Goal: Information Seeking & Learning: Find specific fact

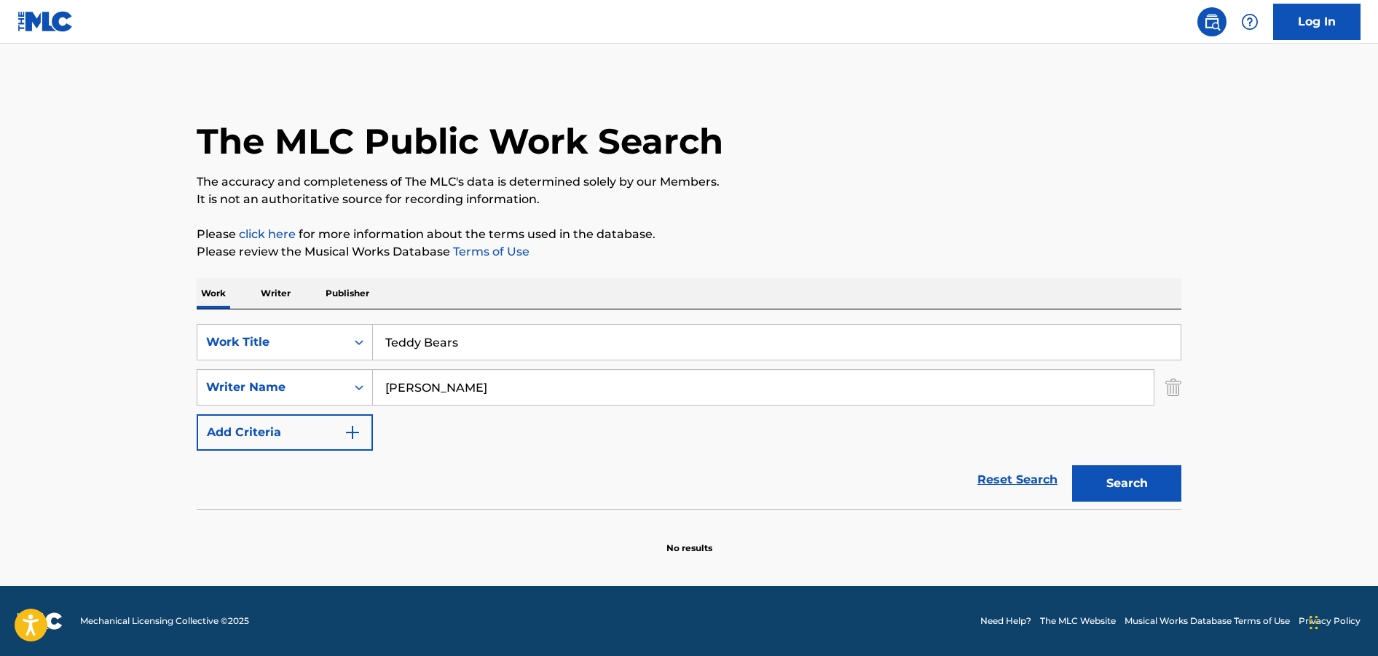
drag, startPoint x: 382, startPoint y: 319, endPoint x: 301, endPoint y: 302, distance: 83.3
click at [373, 325] on input "Teddy Bears" at bounding box center [777, 342] width 808 height 35
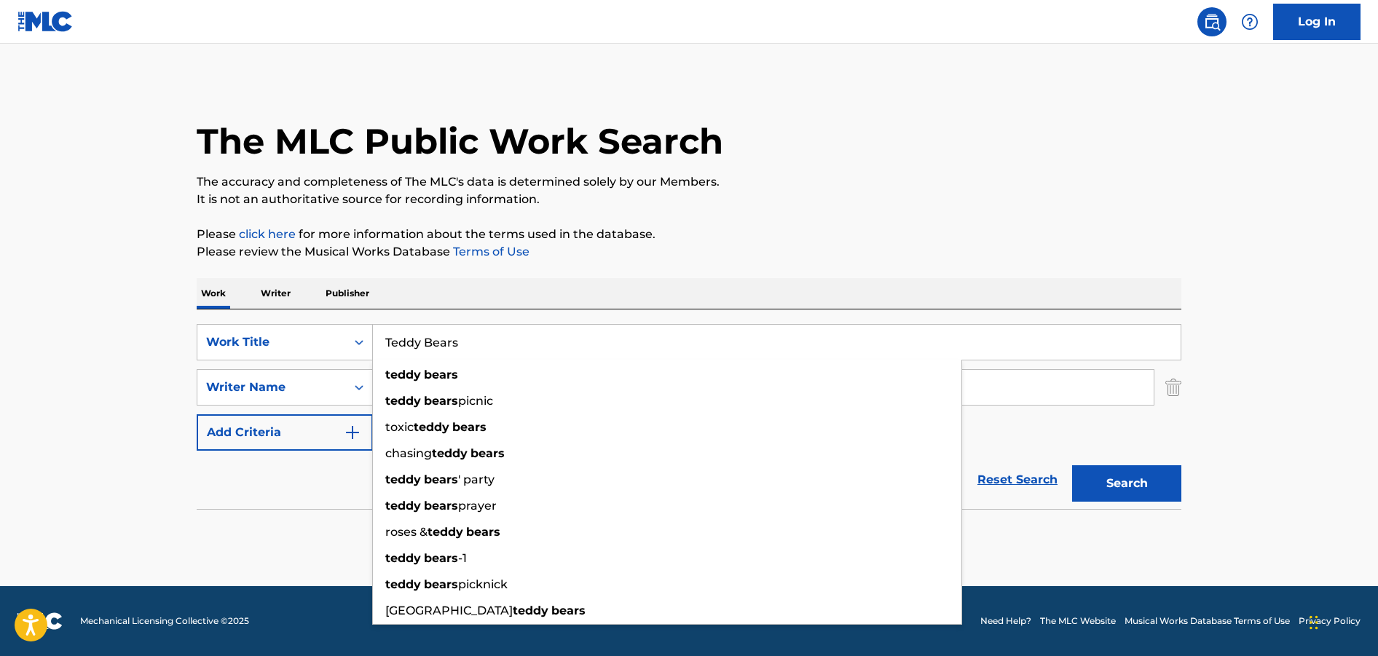
paste input "Soco"
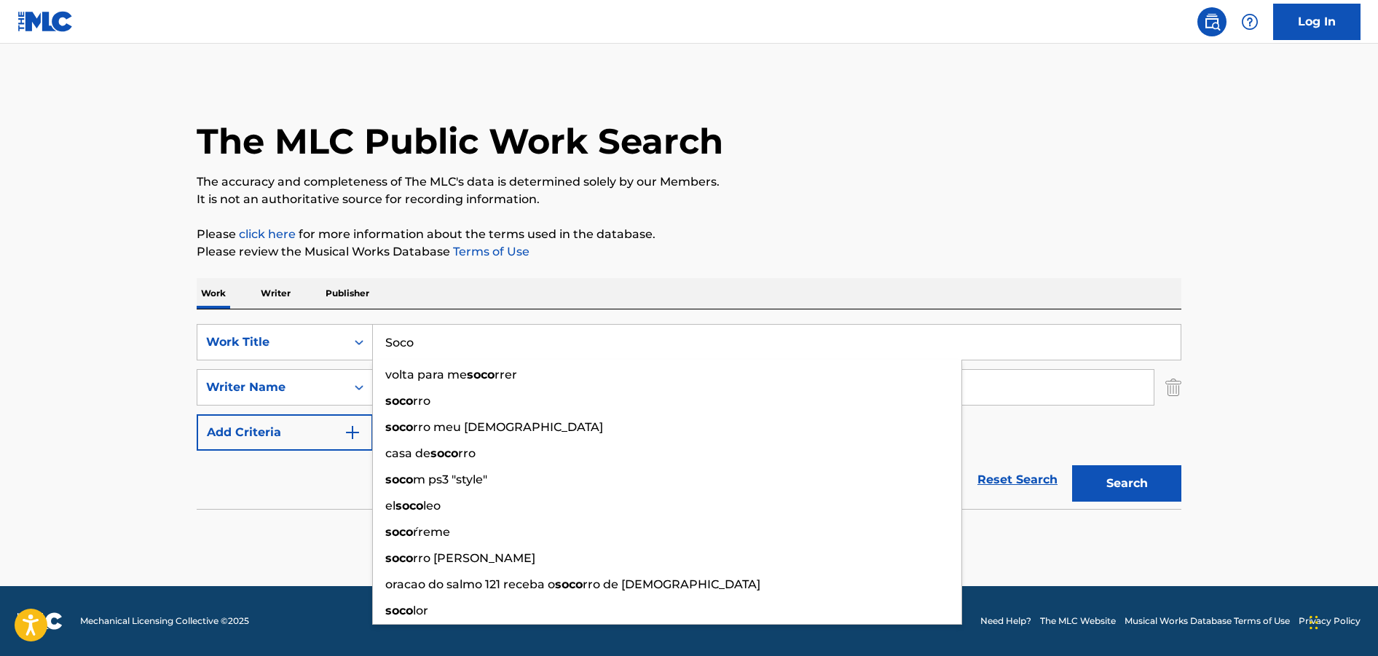
type input "Soco"
click at [984, 227] on p "Please click here for more information about the terms used in the database." at bounding box center [689, 234] width 985 height 17
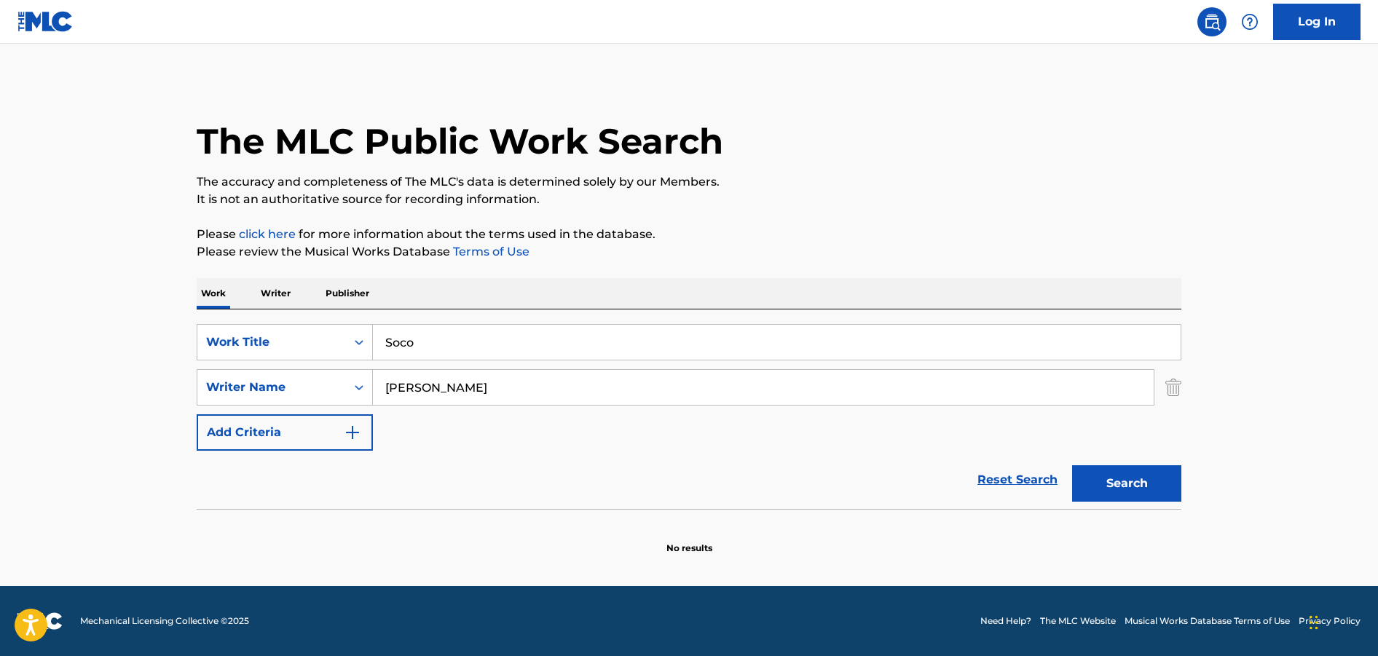
click at [530, 391] on input "[PERSON_NAME]" at bounding box center [763, 387] width 781 height 35
type input "Northboi"
click at [1072, 466] on button "Search" at bounding box center [1126, 484] width 109 height 36
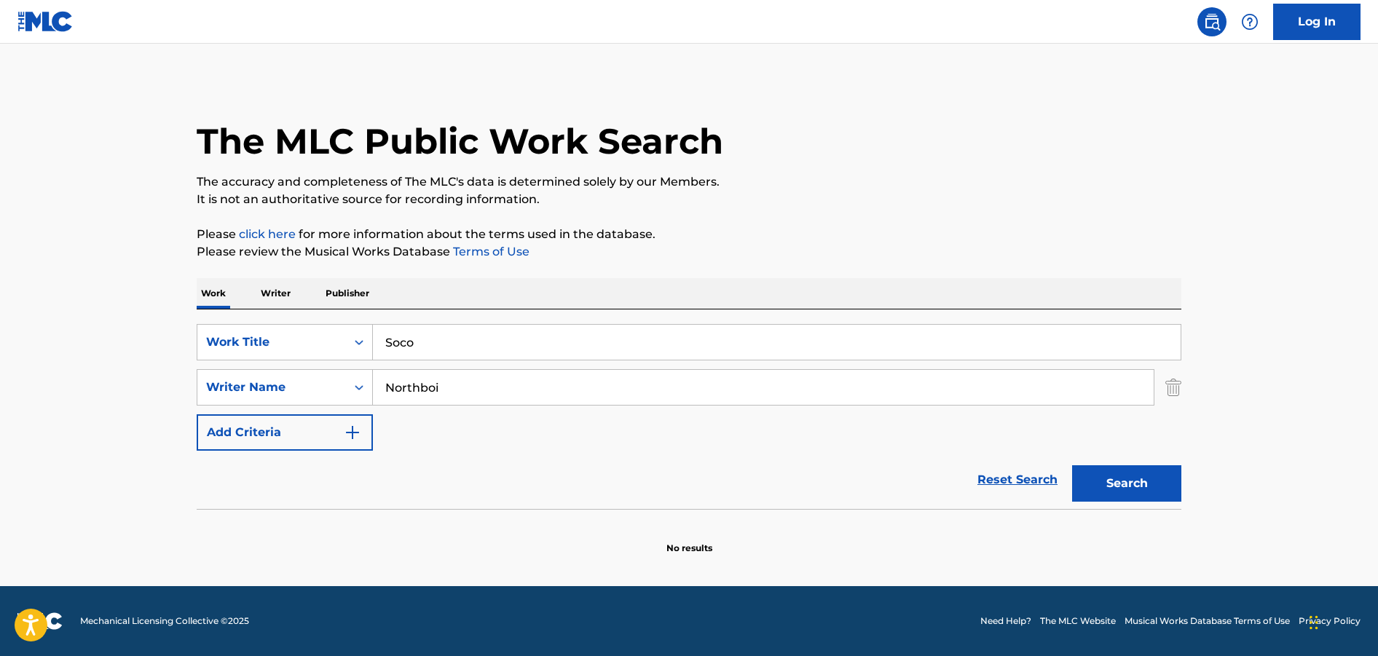
drag, startPoint x: 475, startPoint y: 391, endPoint x: 292, endPoint y: 326, distance: 194.0
click at [373, 370] on input "Northboi" at bounding box center [763, 387] width 781 height 35
paste input "Onozutu [PERSON_NAME]"
type input "Onozutu [PERSON_NAME]"
click at [605, 416] on div "onozutu [PERSON_NAME]" at bounding box center [654, 420] width 562 height 26
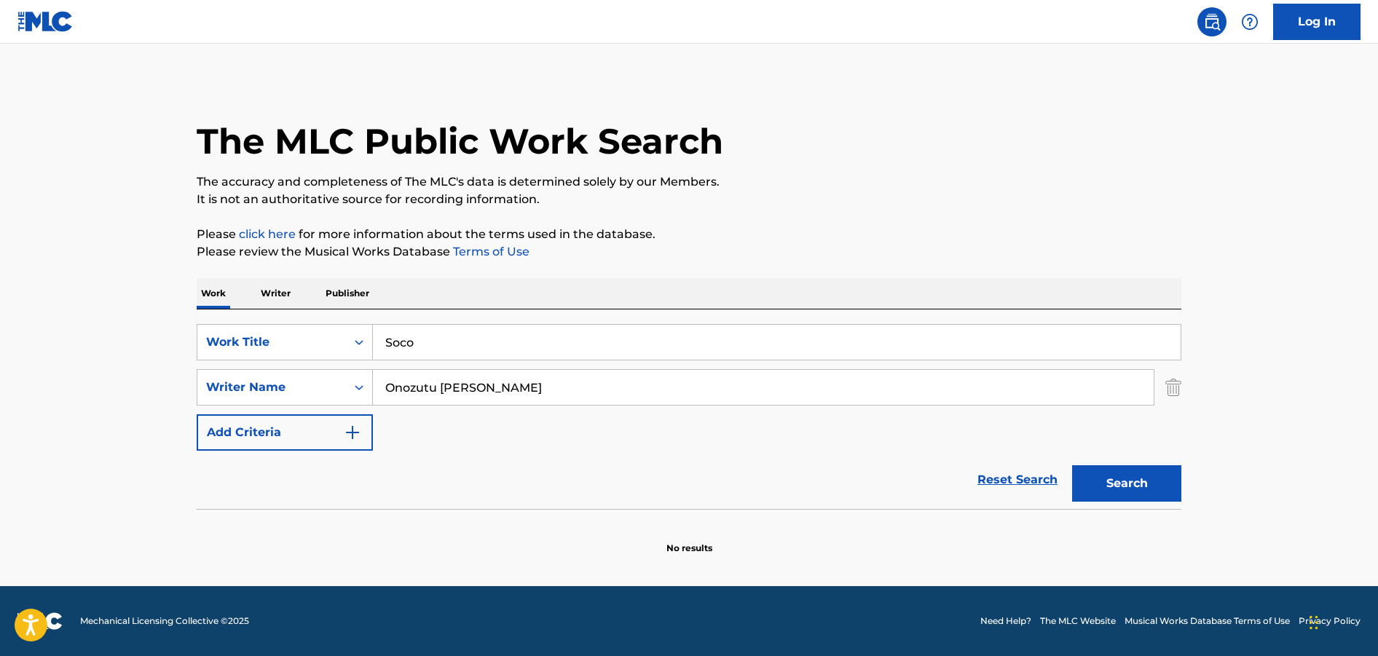
click at [1148, 491] on button "Search" at bounding box center [1126, 484] width 109 height 36
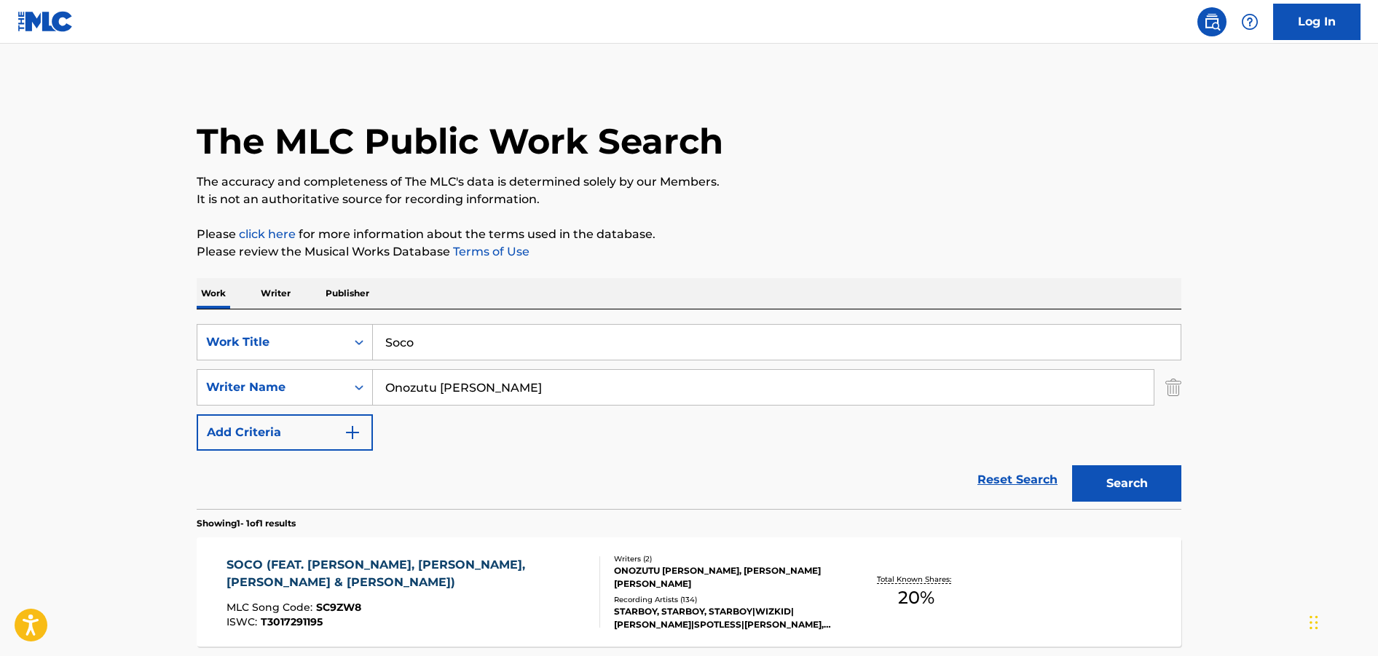
scroll to position [128, 0]
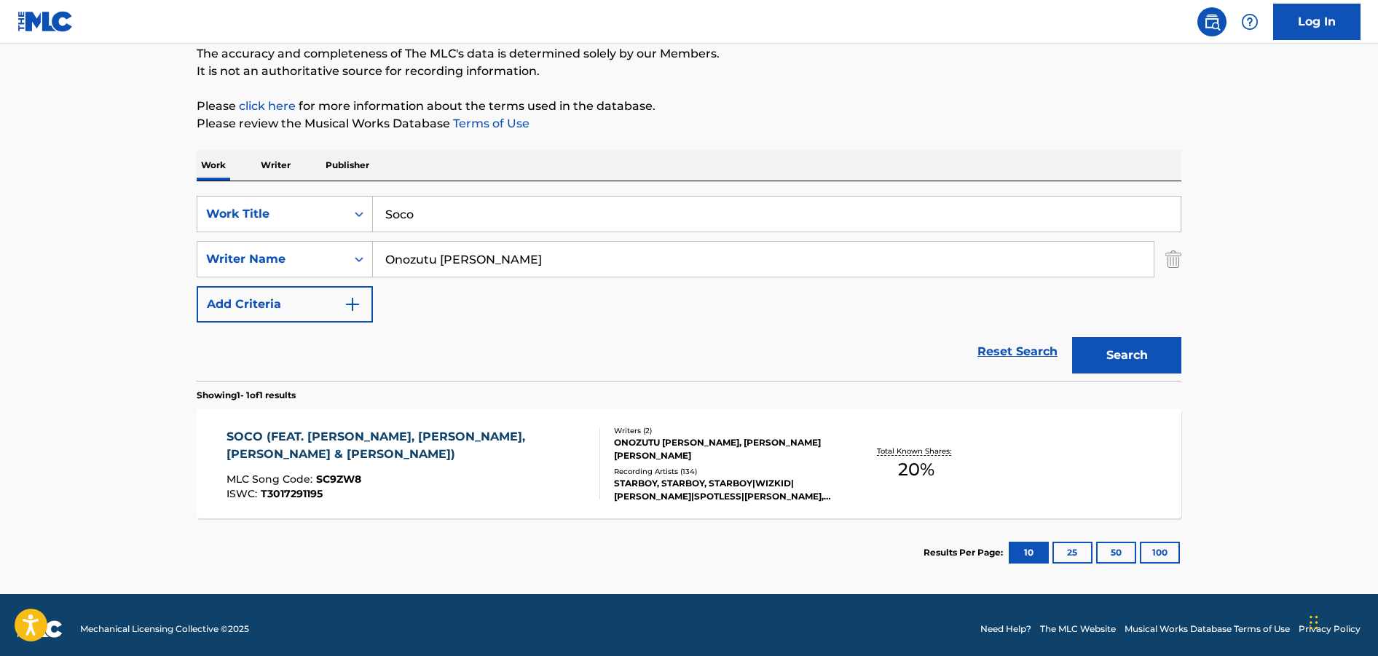
click at [629, 453] on div "ONOZUTU [PERSON_NAME], [PERSON_NAME] [PERSON_NAME]" at bounding box center [724, 449] width 220 height 26
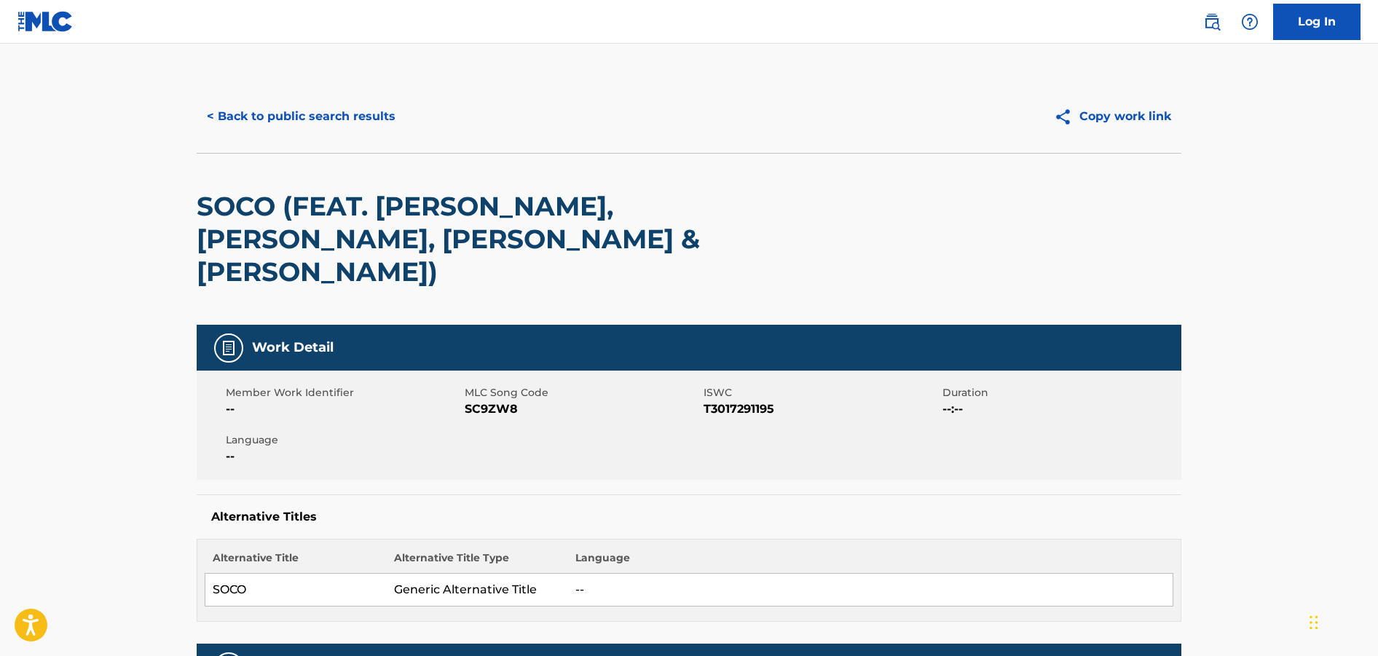
click at [247, 110] on button "< Back to public search results" at bounding box center [301, 116] width 209 height 36
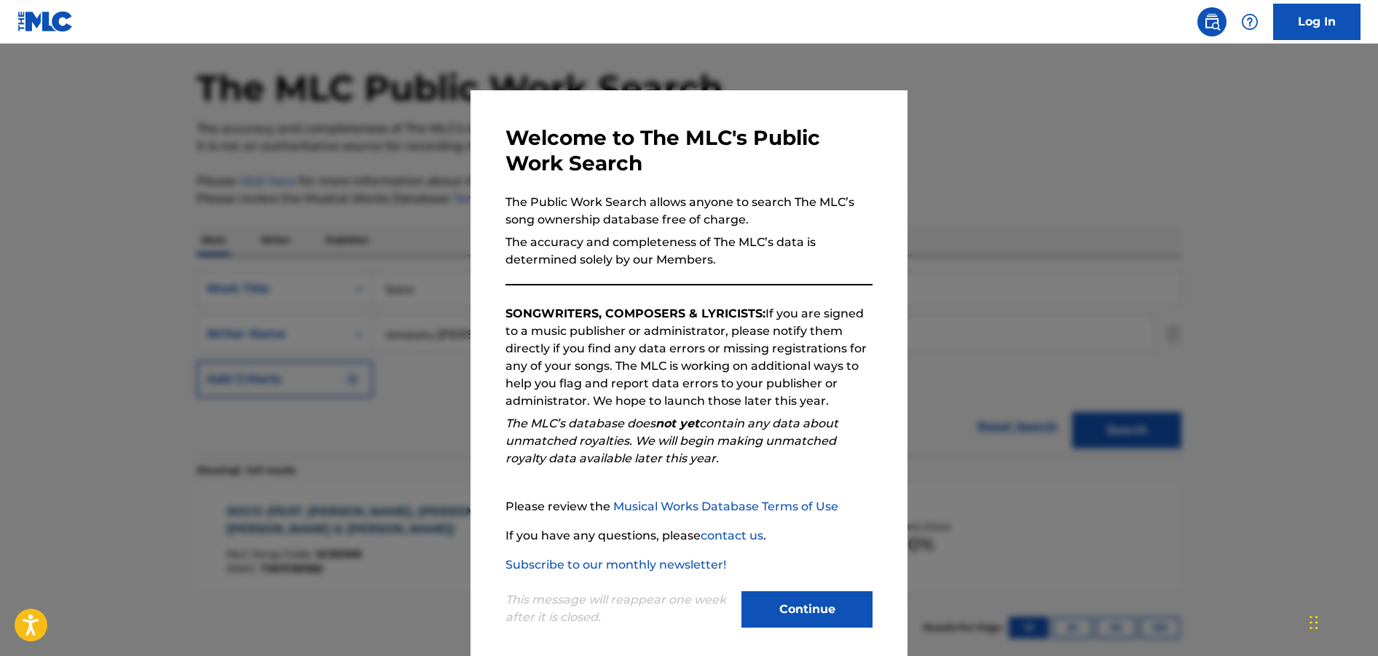
click at [844, 608] on button "Continue" at bounding box center [807, 610] width 131 height 36
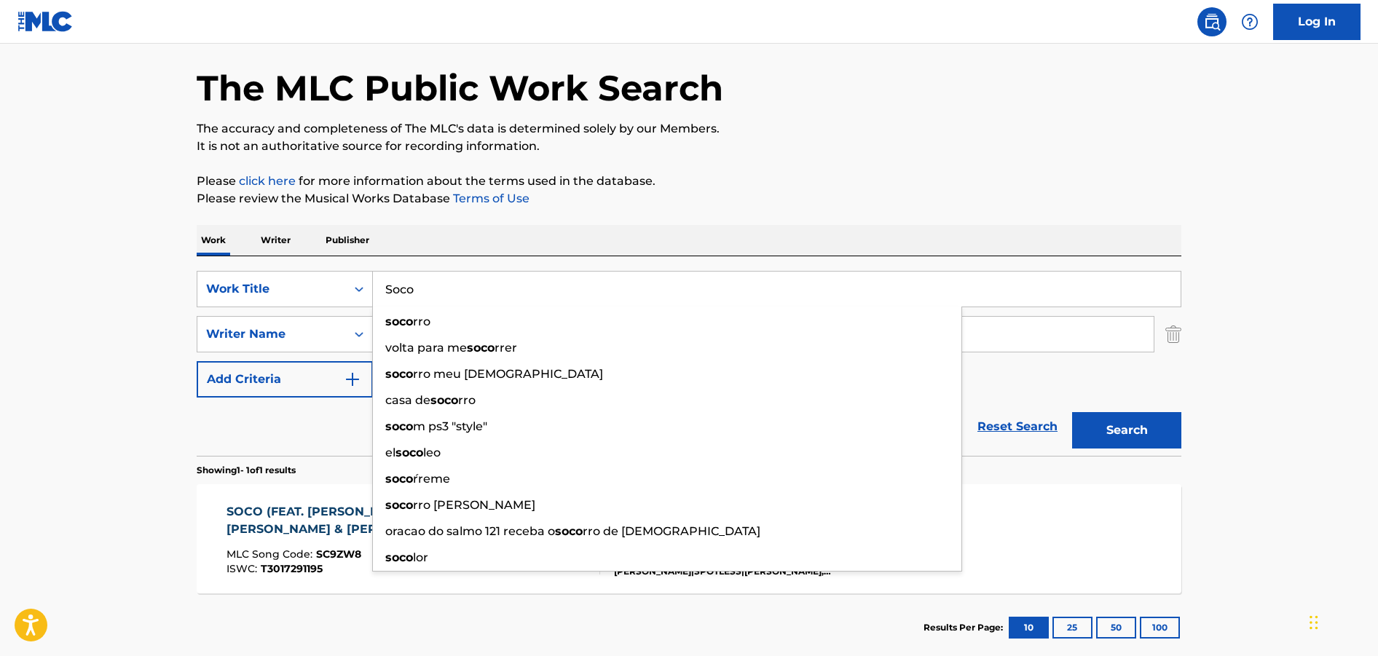
drag, startPoint x: 456, startPoint y: 286, endPoint x: 366, endPoint y: 270, distance: 91.8
click at [373, 272] on input "Soco" at bounding box center [777, 289] width 808 height 35
paste input "Jor"
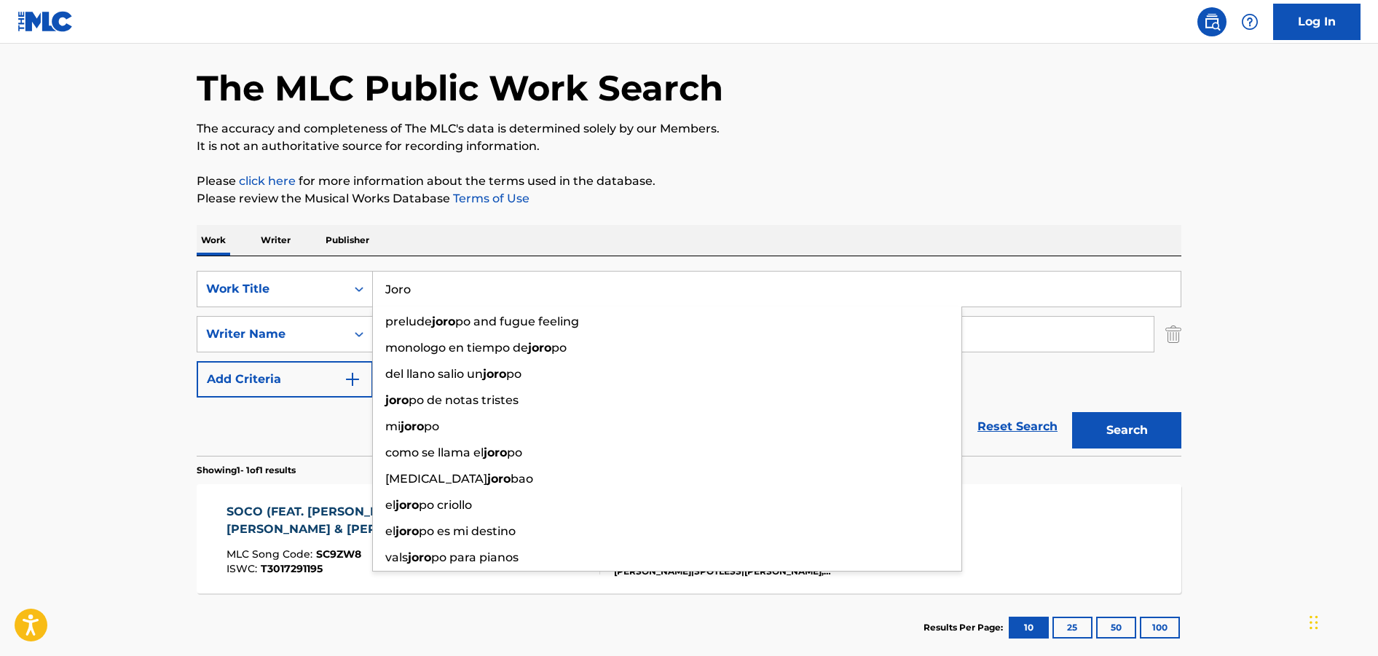
type input "Joro"
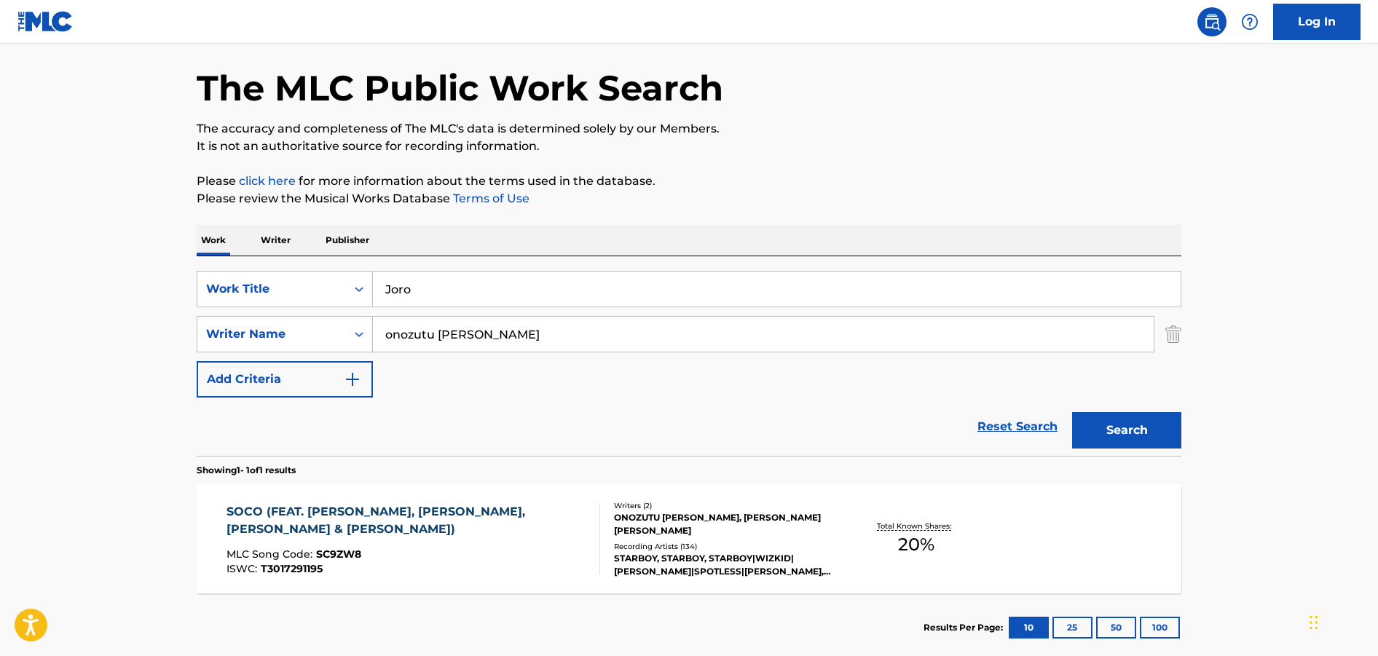
click at [835, 170] on div "The MLC Public Work Search The accuracy and completeness of The MLC's data is d…" at bounding box center [689, 344] width 1020 height 635
click at [1150, 416] on button "Search" at bounding box center [1126, 430] width 109 height 36
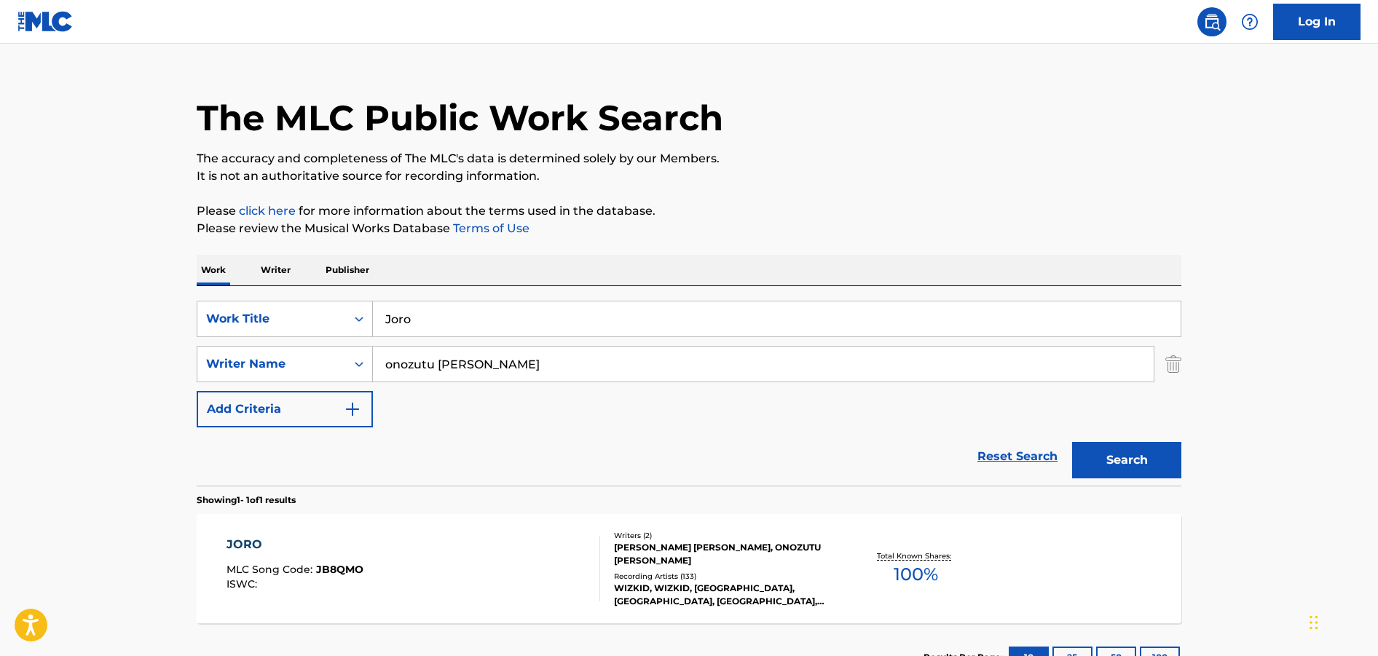
click at [771, 549] on div "[PERSON_NAME] [PERSON_NAME], ONOZUTU [PERSON_NAME]" at bounding box center [724, 554] width 220 height 26
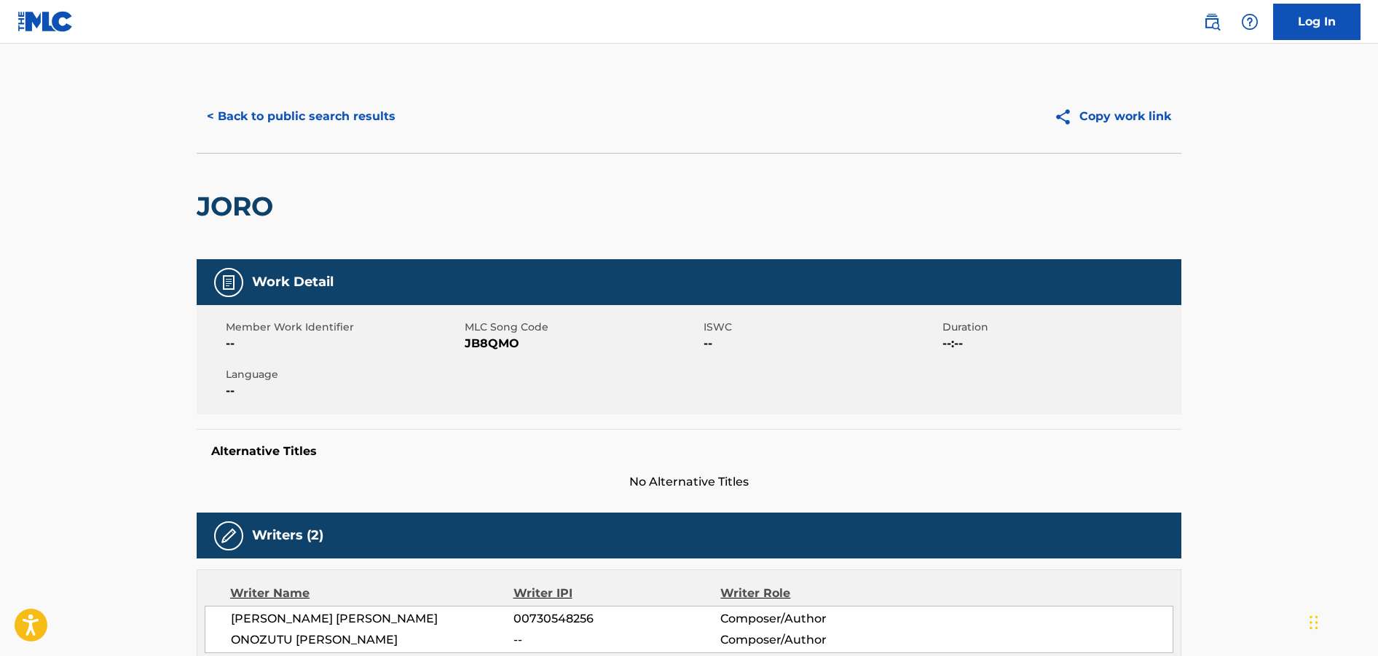
click at [243, 110] on button "< Back to public search results" at bounding box center [301, 116] width 209 height 36
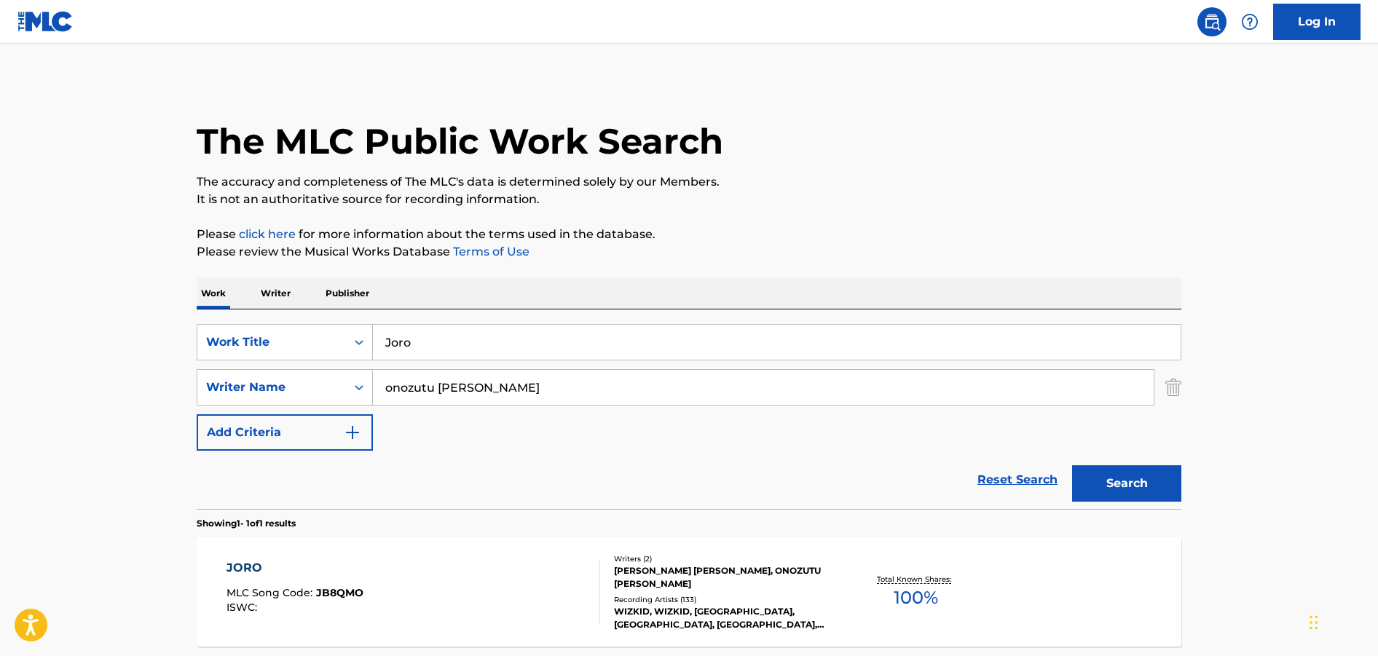
scroll to position [23, 0]
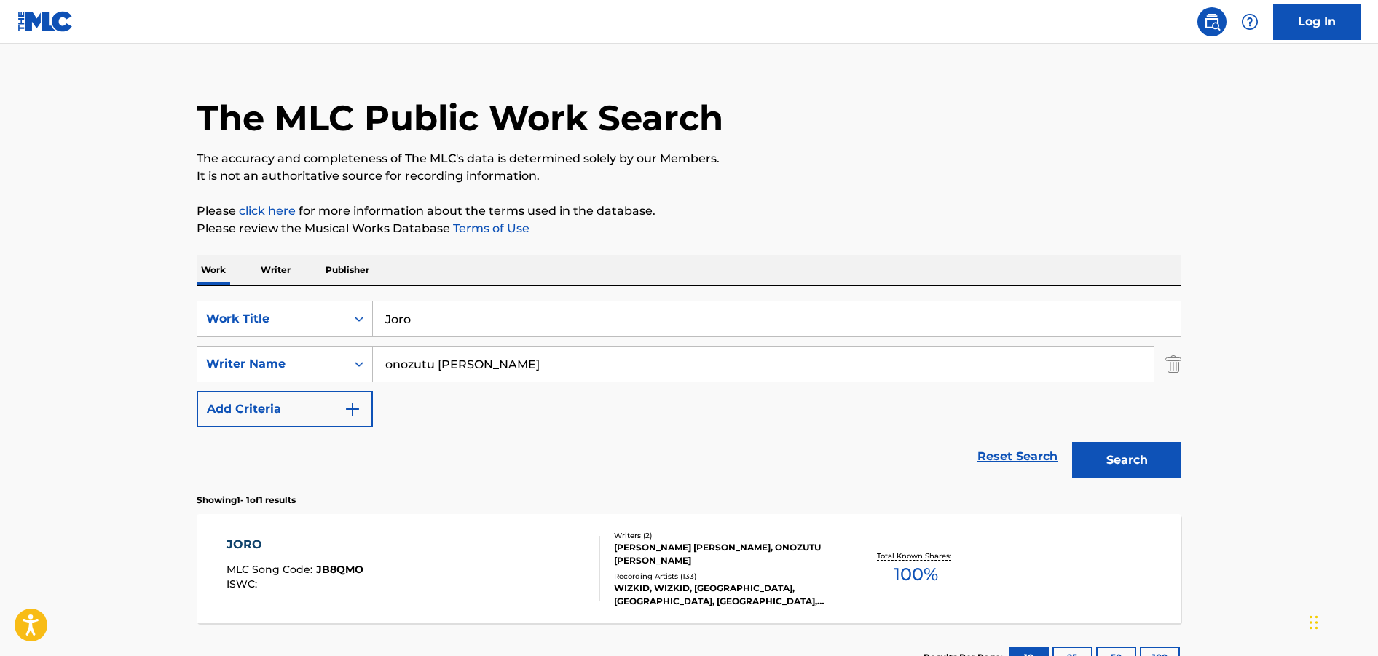
click at [508, 324] on input "Joro" at bounding box center [777, 319] width 808 height 35
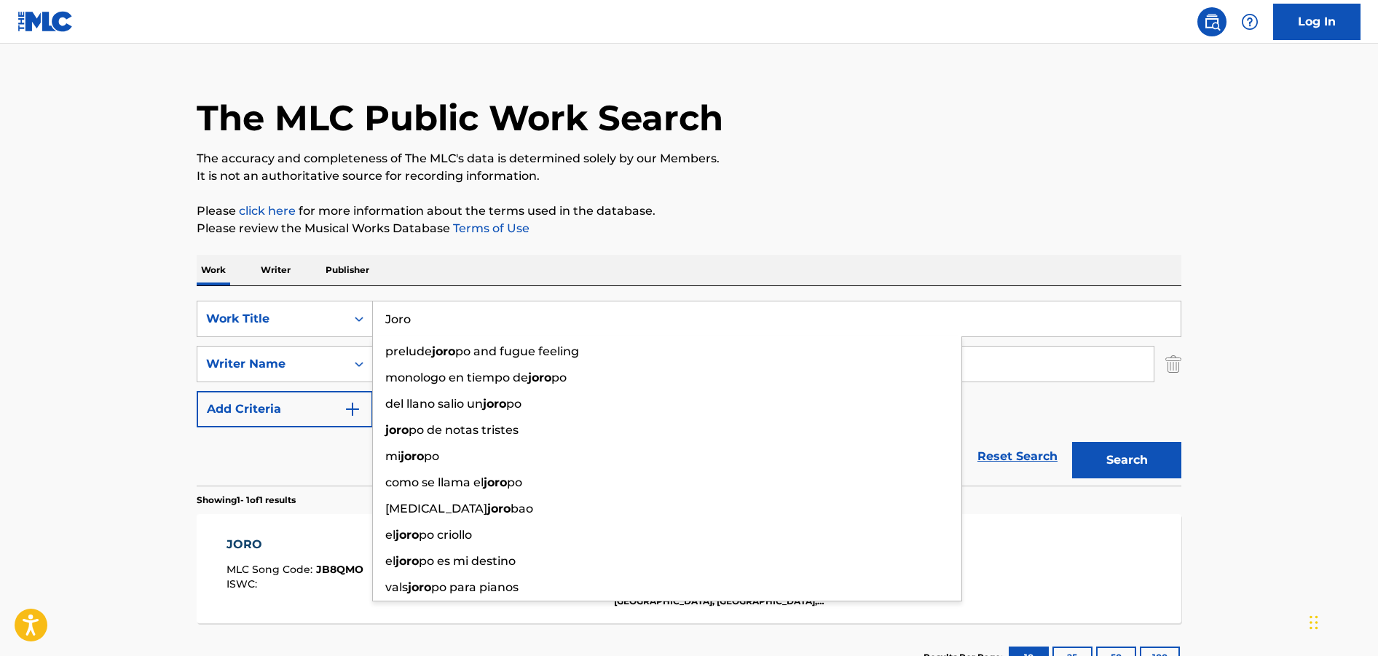
click at [508, 324] on input "Joro" at bounding box center [777, 319] width 808 height 35
paste input "FOLLOW HER"
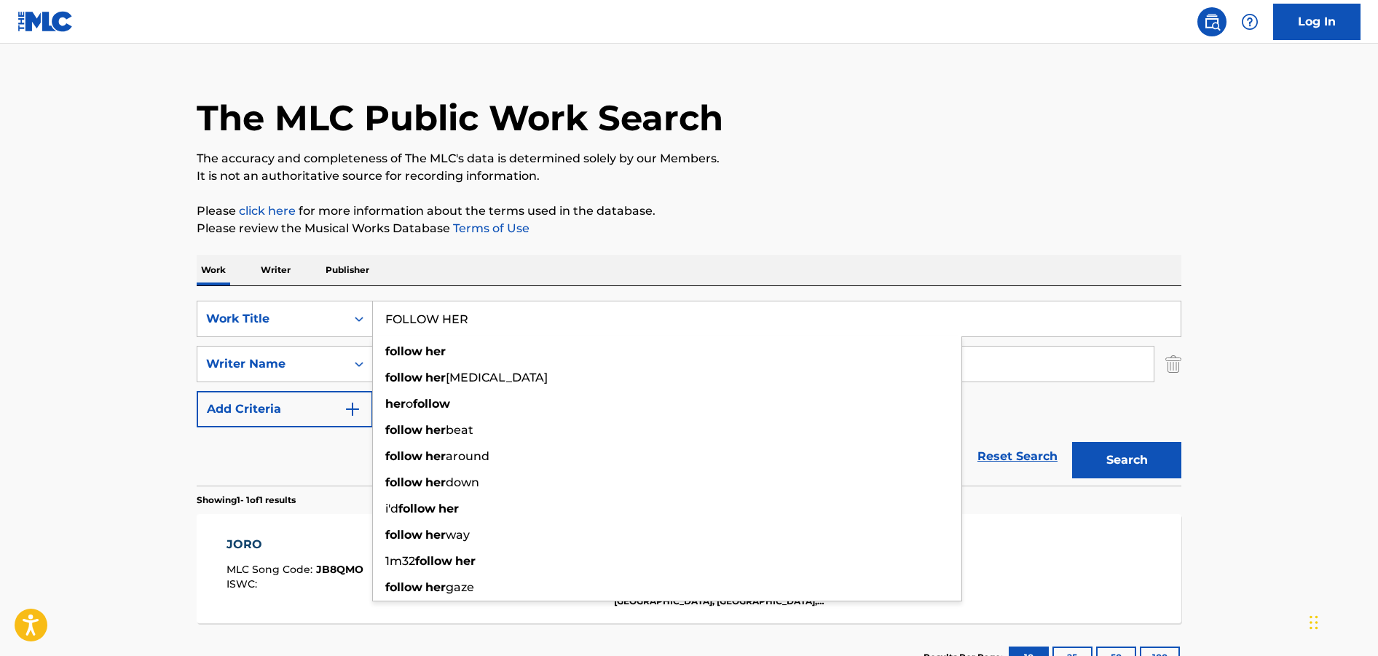
click at [1072, 442] on button "Search" at bounding box center [1126, 460] width 109 height 36
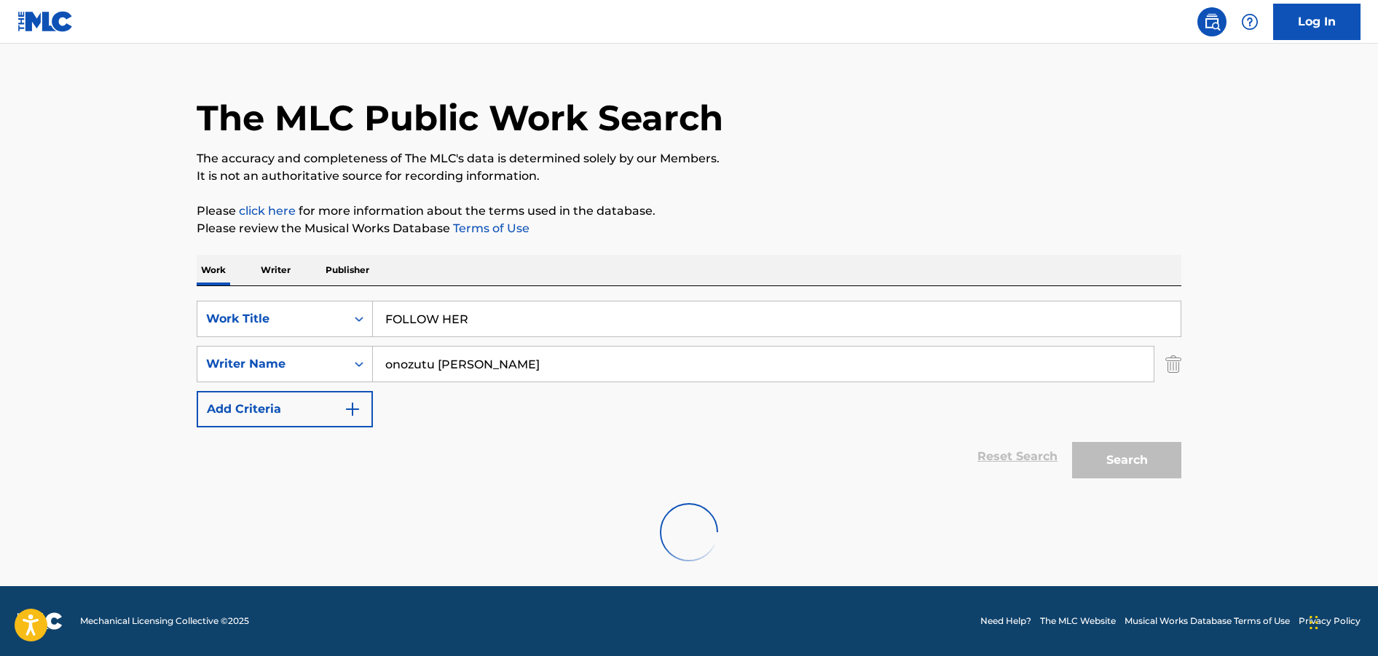
scroll to position [0, 0]
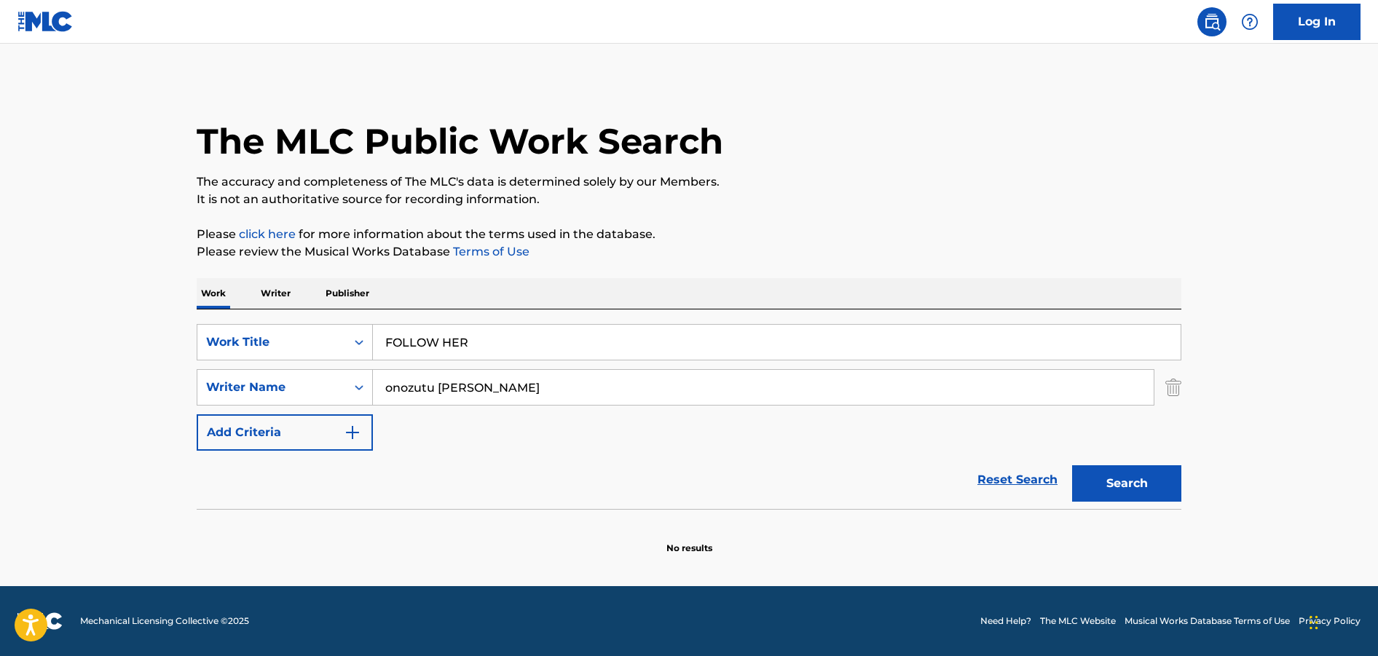
click at [544, 339] on input "FOLLOW HER" at bounding box center [777, 342] width 808 height 35
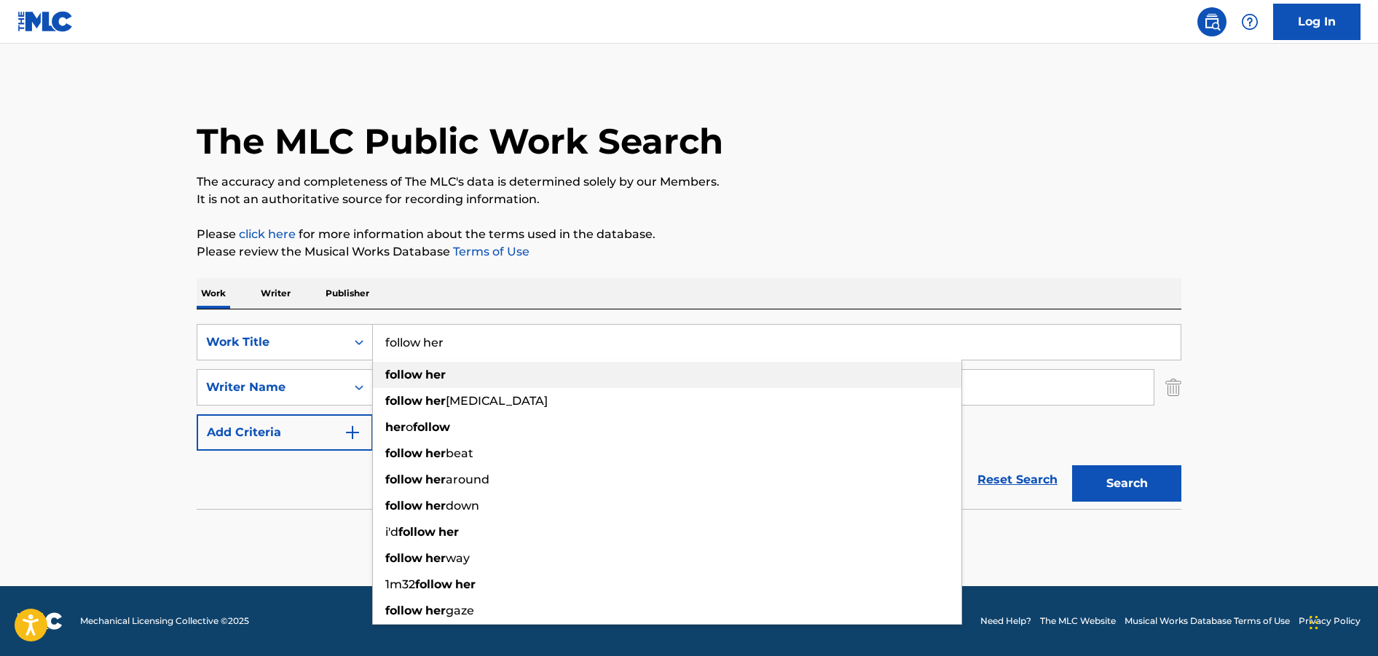
click at [599, 383] on div "follow her" at bounding box center [667, 375] width 589 height 26
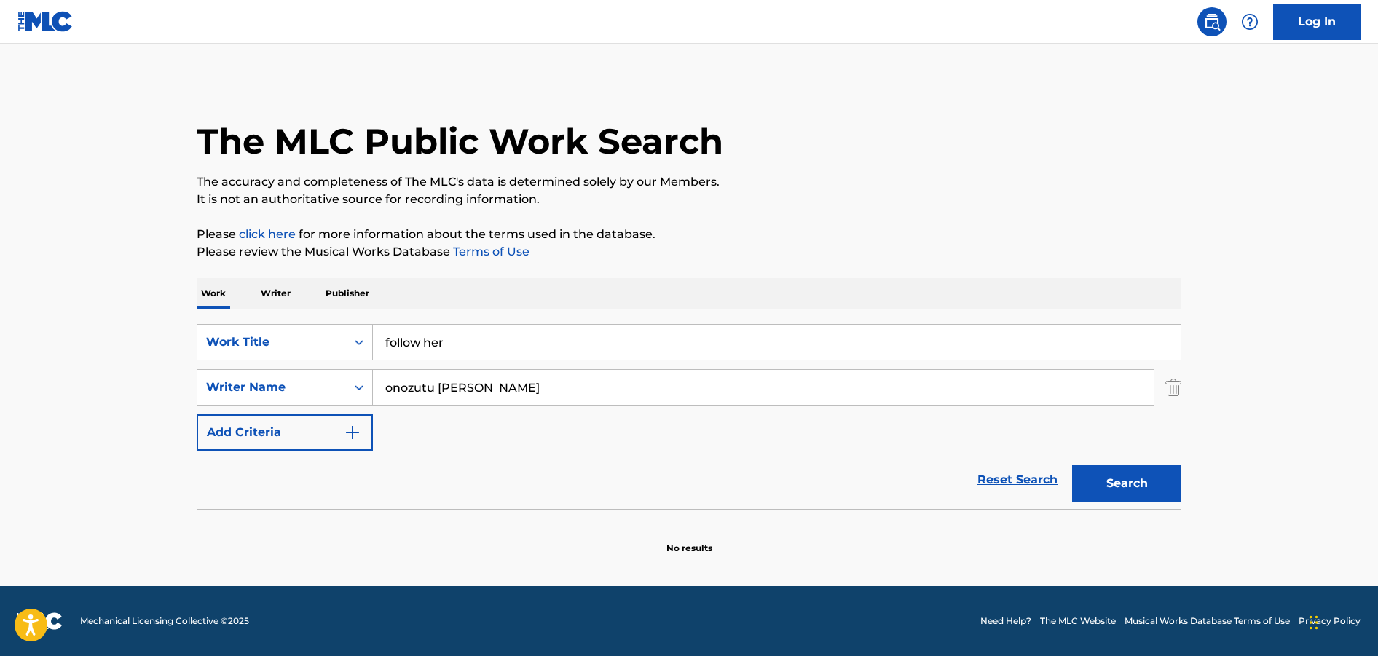
click at [1139, 484] on button "Search" at bounding box center [1126, 484] width 109 height 36
click at [527, 399] on input "onozutu [PERSON_NAME]" at bounding box center [763, 387] width 781 height 35
click at [509, 347] on input "follow her" at bounding box center [777, 342] width 808 height 35
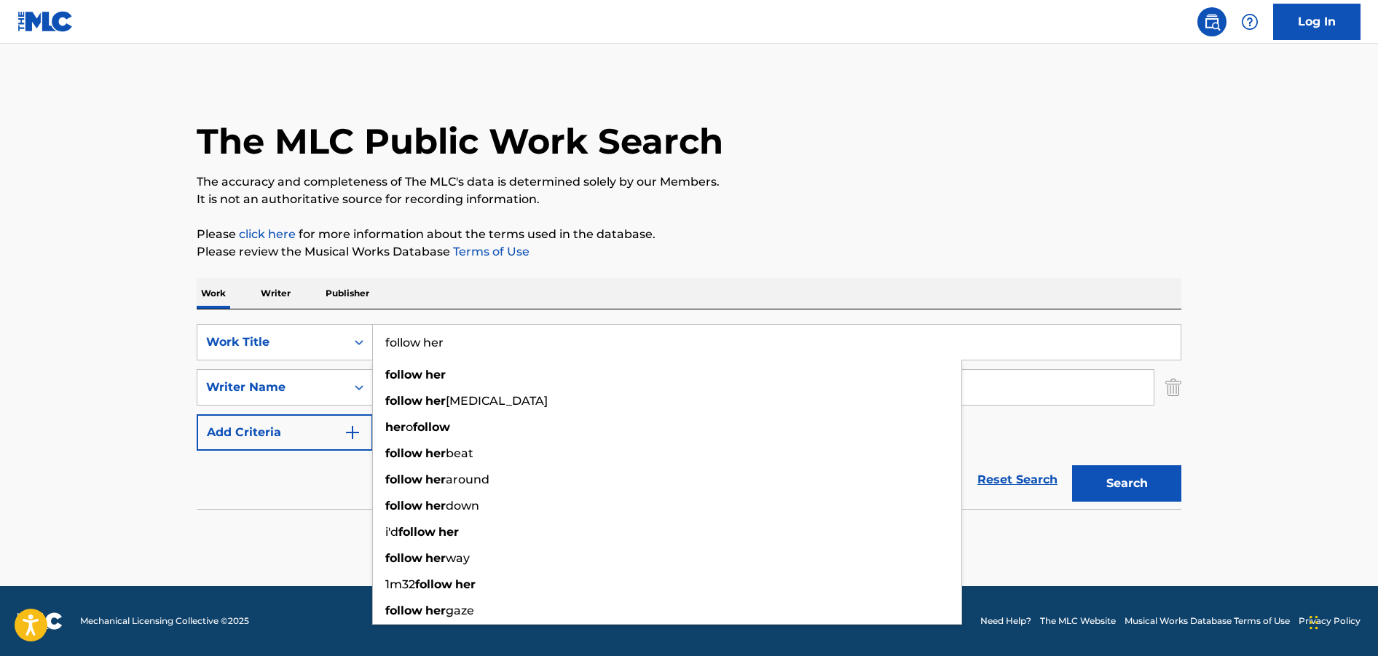
click at [509, 347] on input "follow her" at bounding box center [777, 342] width 808 height 35
paste input "LIKE ICE SPICE"
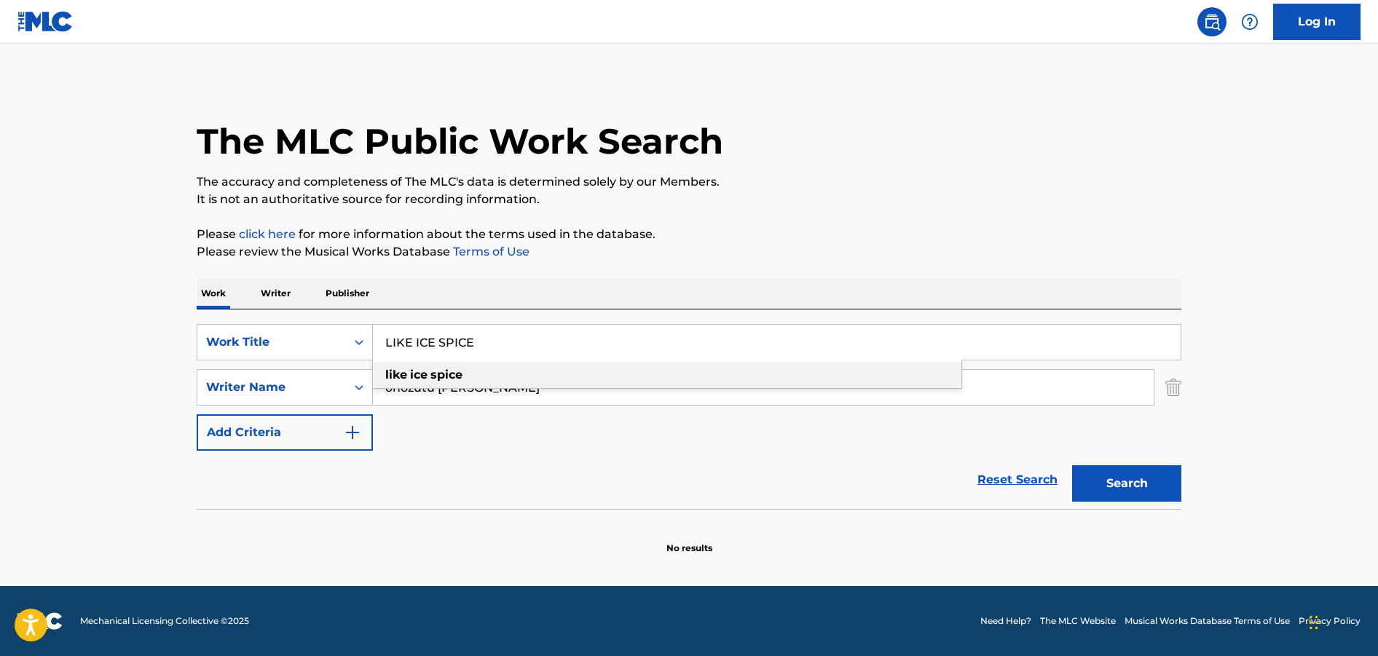
click at [495, 385] on div "like ice spice" at bounding box center [667, 375] width 589 height 26
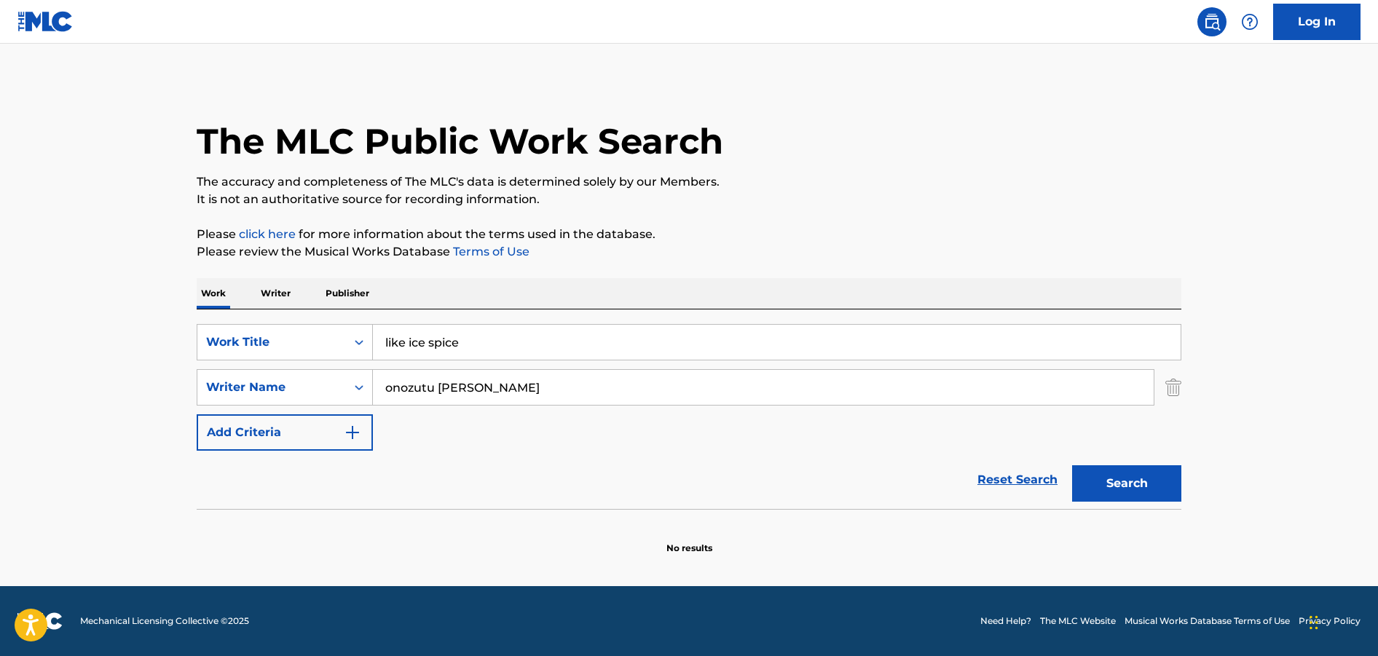
click at [1102, 471] on button "Search" at bounding box center [1126, 484] width 109 height 36
click at [1117, 492] on button "Search" at bounding box center [1126, 484] width 109 height 36
click at [492, 341] on input "like ice spice" at bounding box center [777, 342] width 808 height 35
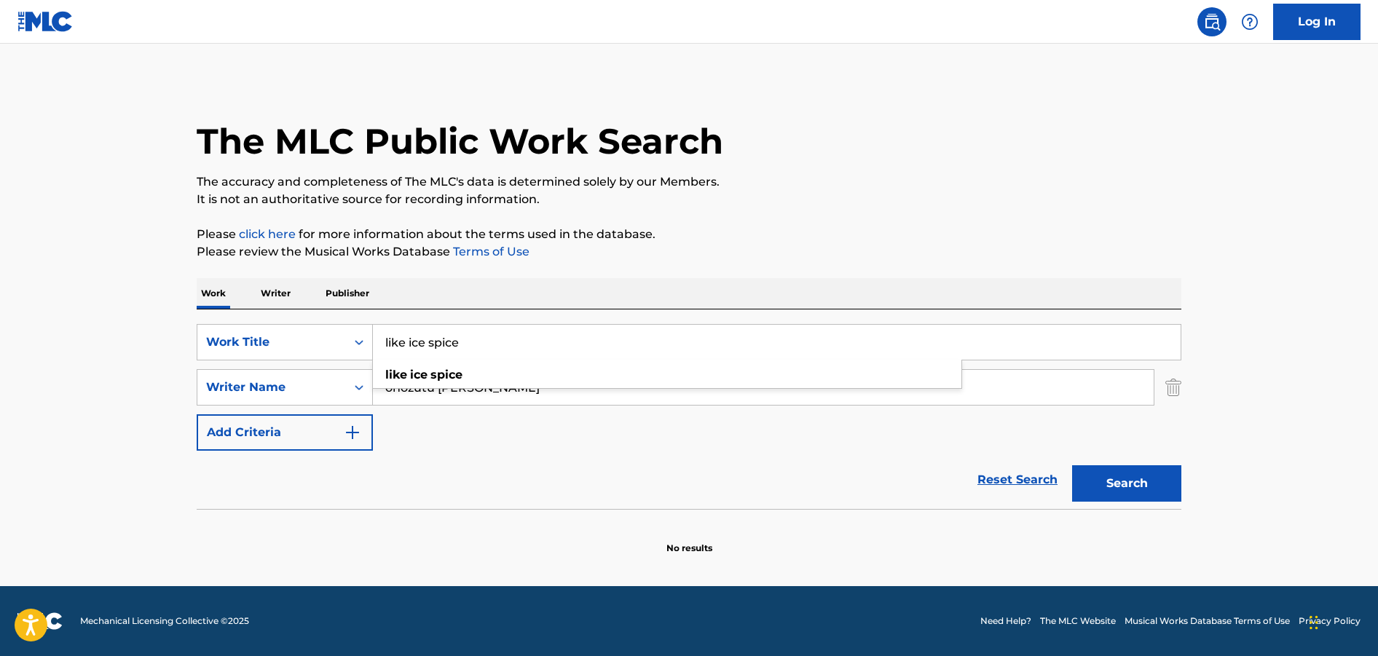
paste input "DOLLERZ"
click at [483, 367] on div "dollerz" at bounding box center [667, 375] width 589 height 26
type input "dollerz"
click at [1123, 491] on button "Search" at bounding box center [1126, 484] width 109 height 36
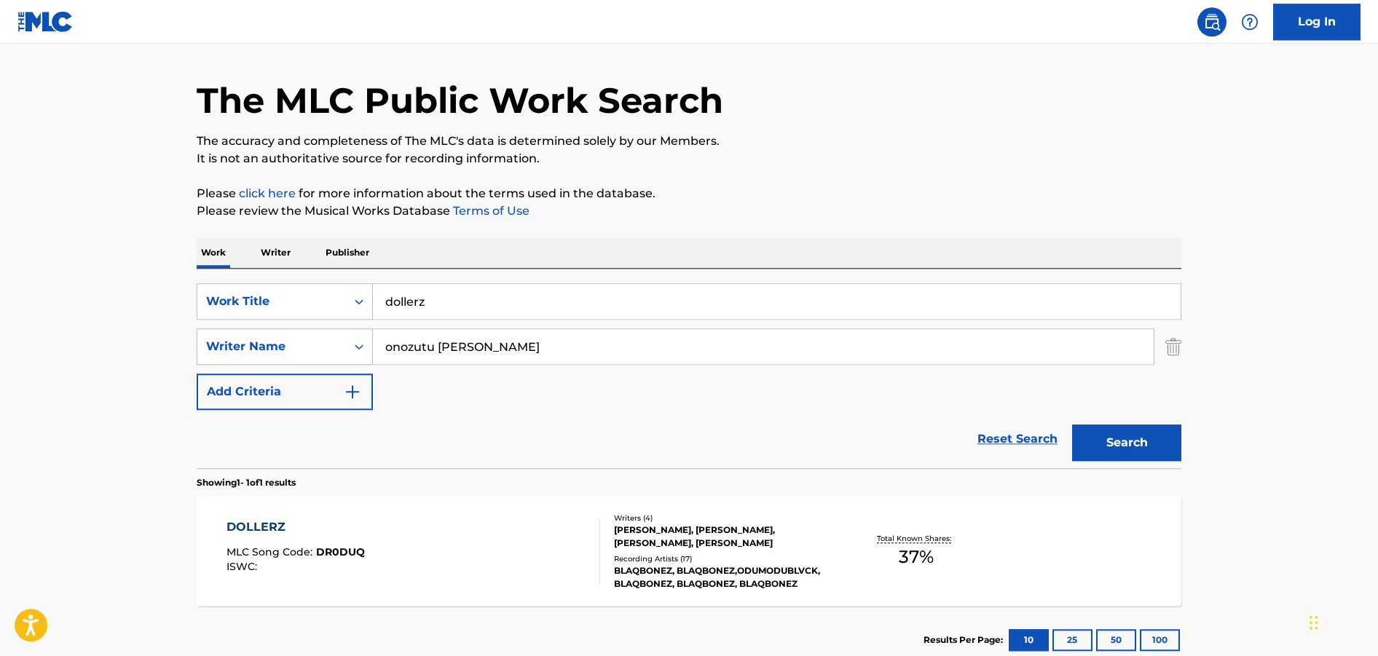
scroll to position [136, 0]
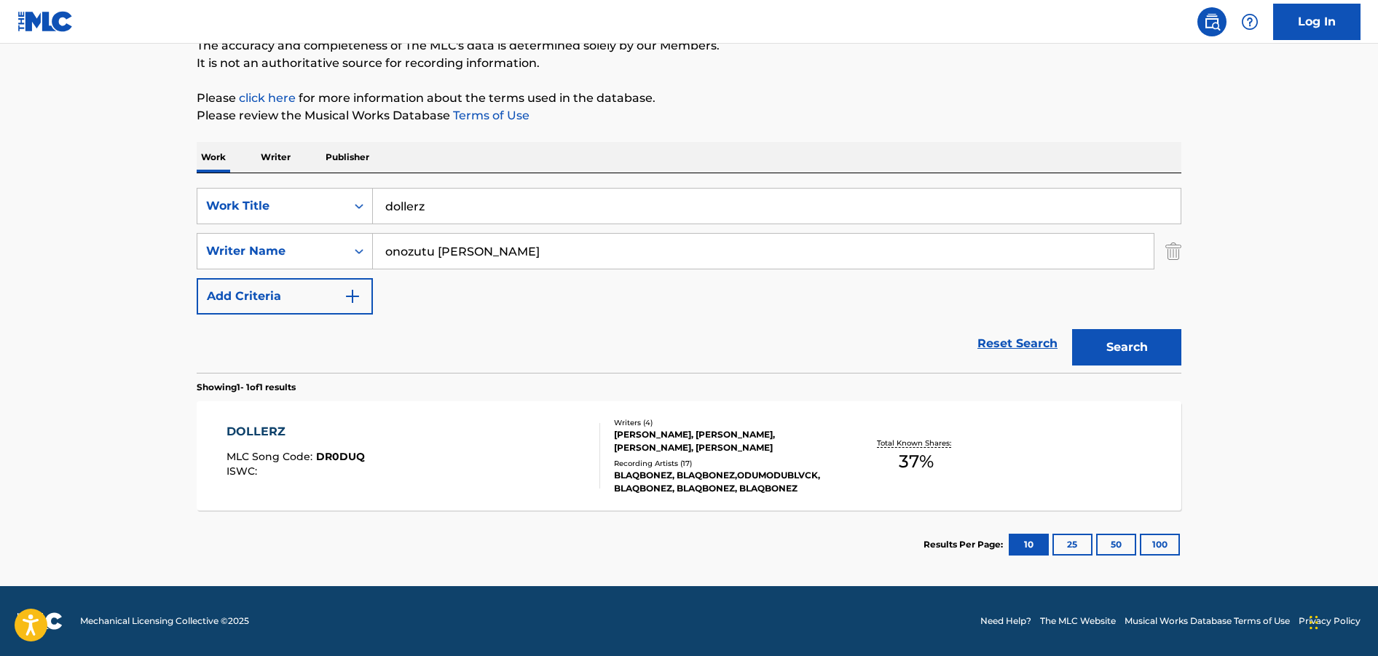
click at [710, 448] on div "[PERSON_NAME], [PERSON_NAME], [PERSON_NAME], [PERSON_NAME]" at bounding box center [724, 441] width 220 height 26
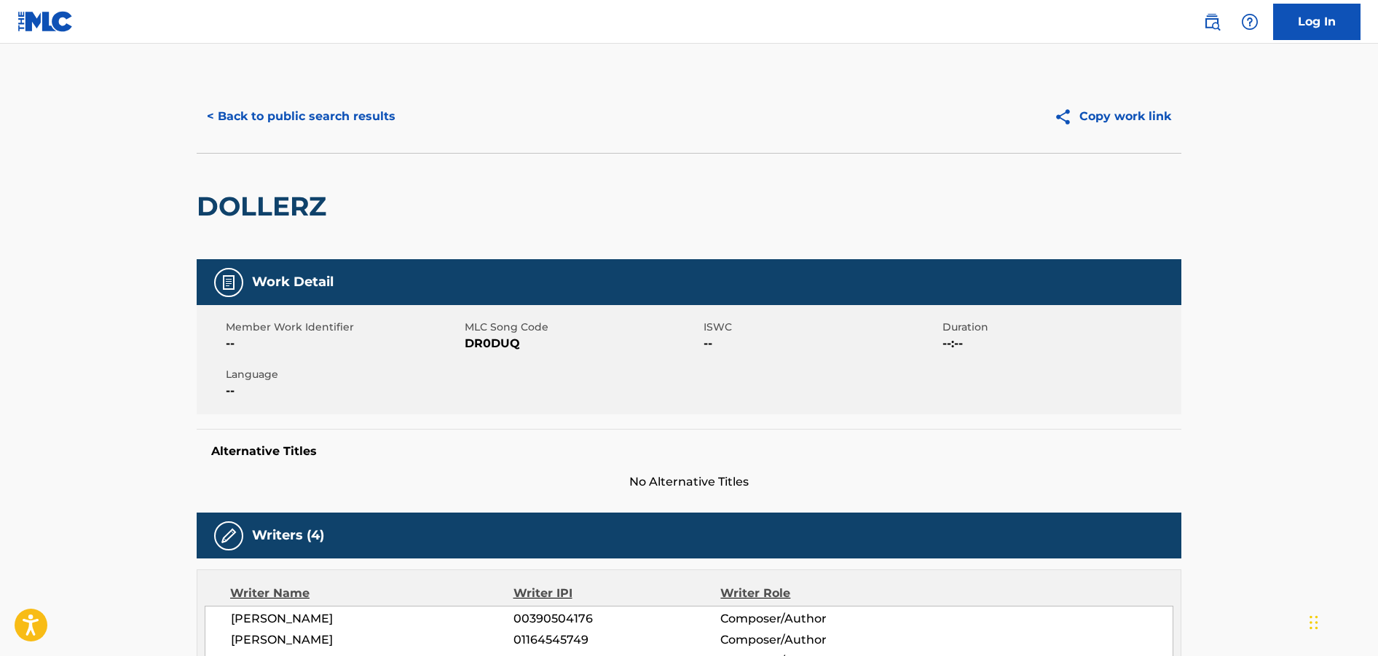
click at [259, 113] on button "< Back to public search results" at bounding box center [301, 116] width 209 height 36
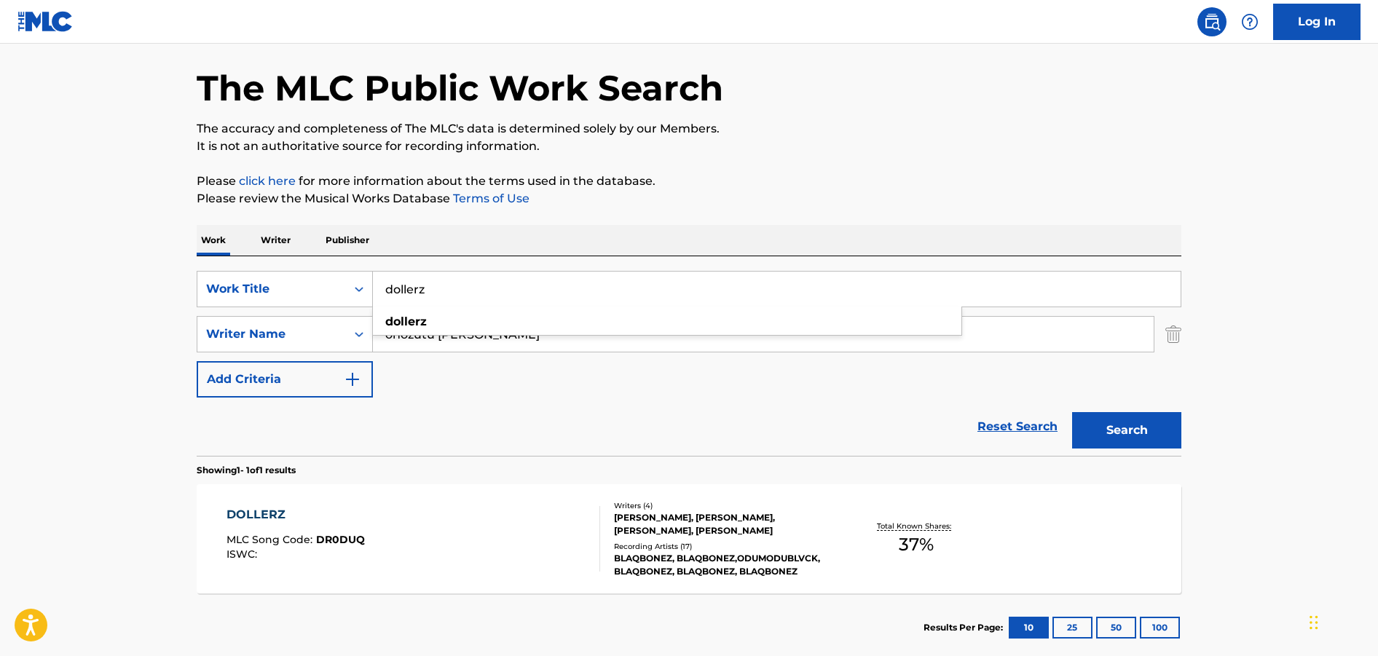
drag, startPoint x: 450, startPoint y: 286, endPoint x: 445, endPoint y: 173, distance: 113.0
click at [445, 272] on input "dollerz" at bounding box center [777, 289] width 808 height 35
paste input "Jaburata"
click at [1029, 175] on p "Please click here for more information about the terms used in the database." at bounding box center [689, 181] width 985 height 17
click at [1162, 432] on button "Search" at bounding box center [1126, 430] width 109 height 36
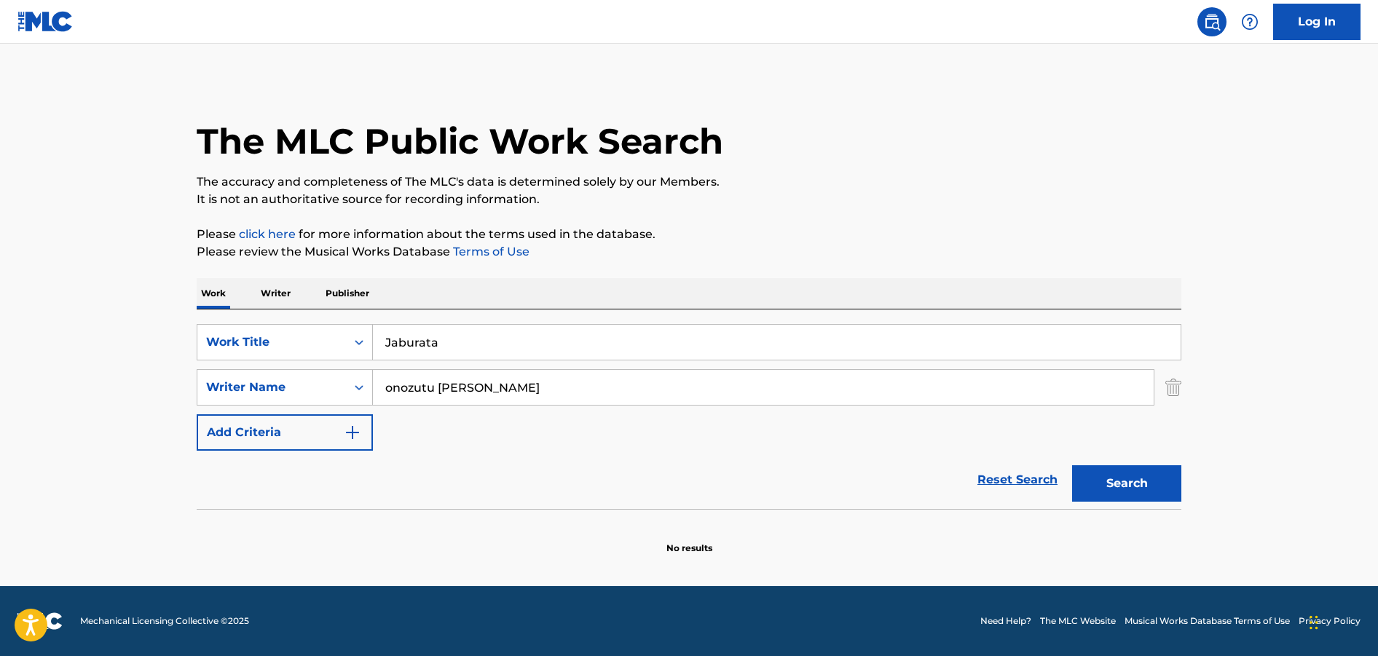
scroll to position [0, 0]
click at [486, 349] on input "Jaburata" at bounding box center [777, 342] width 808 height 35
paste input "again"
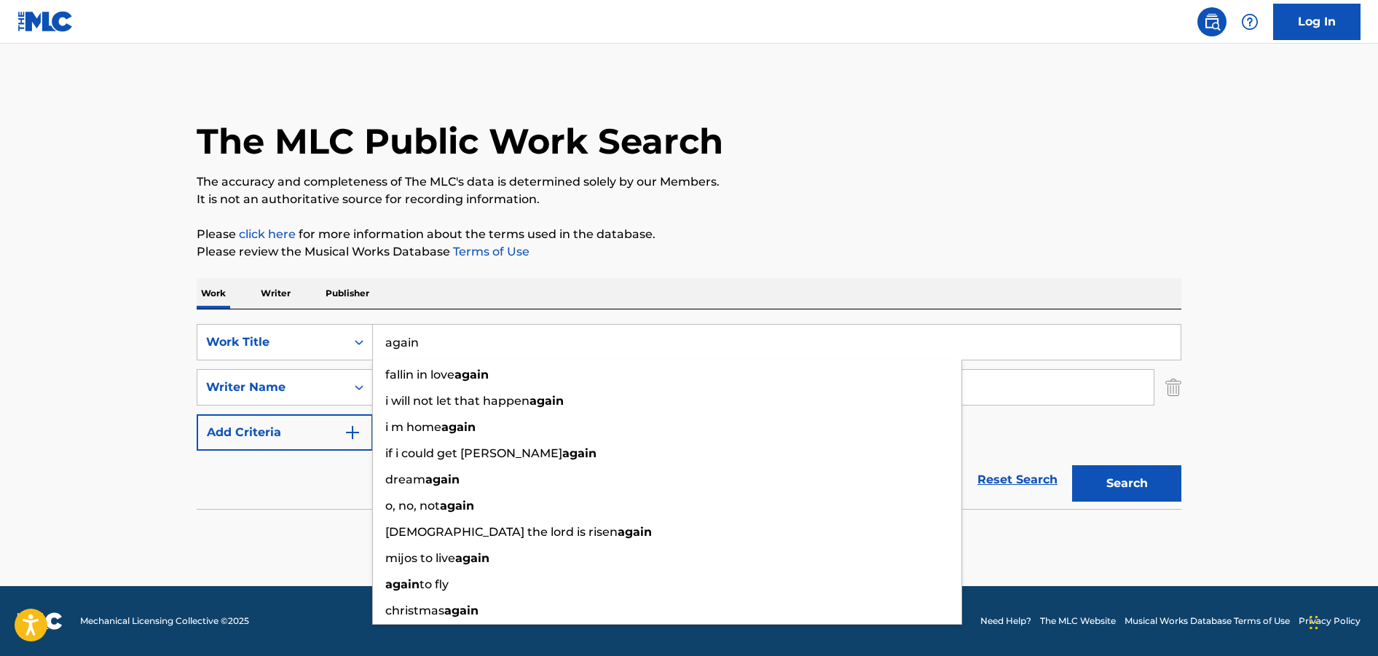
type input "again"
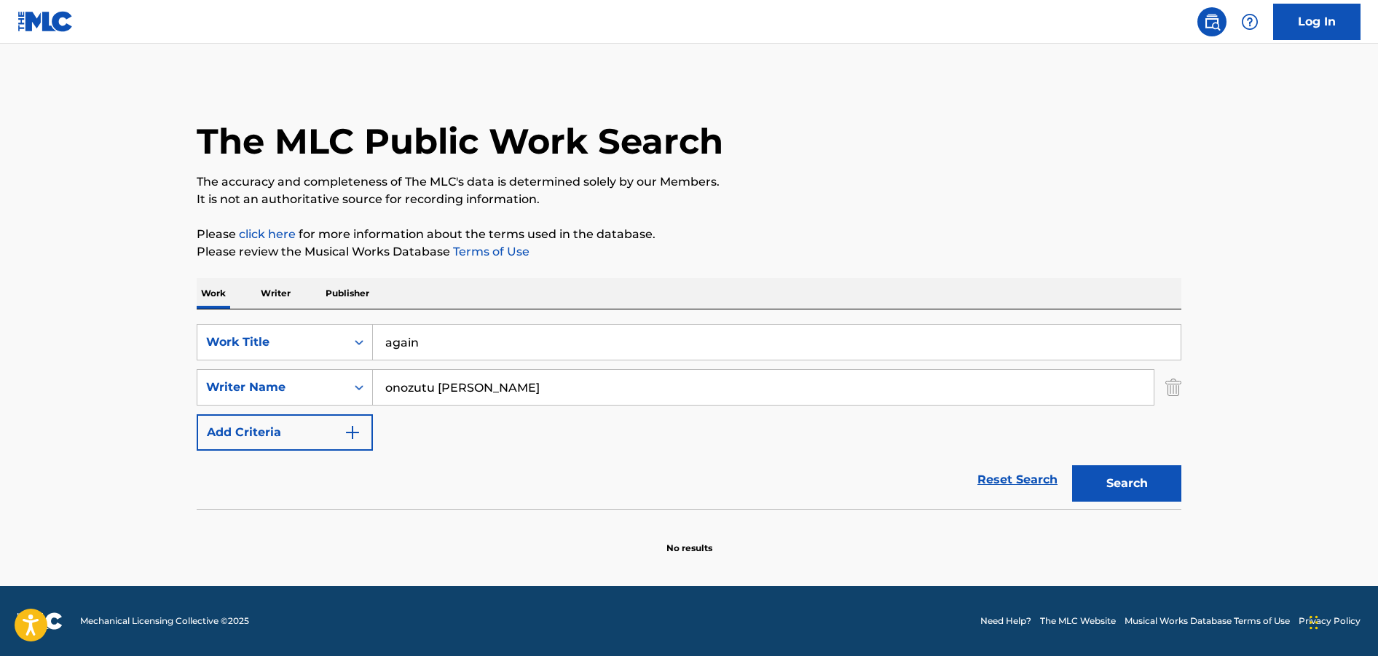
click at [742, 253] on p "Please review the Musical Works Database Terms of Use" at bounding box center [689, 251] width 985 height 17
click at [1151, 498] on button "Search" at bounding box center [1126, 484] width 109 height 36
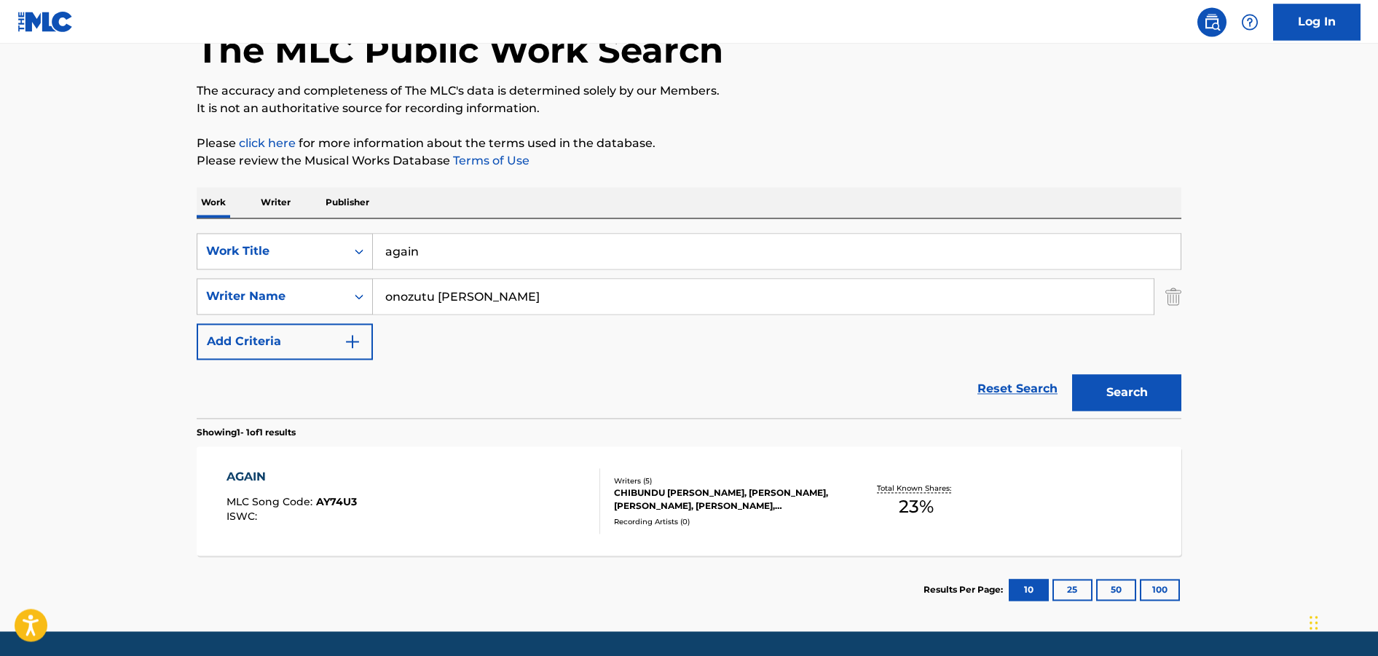
scroll to position [117, 0]
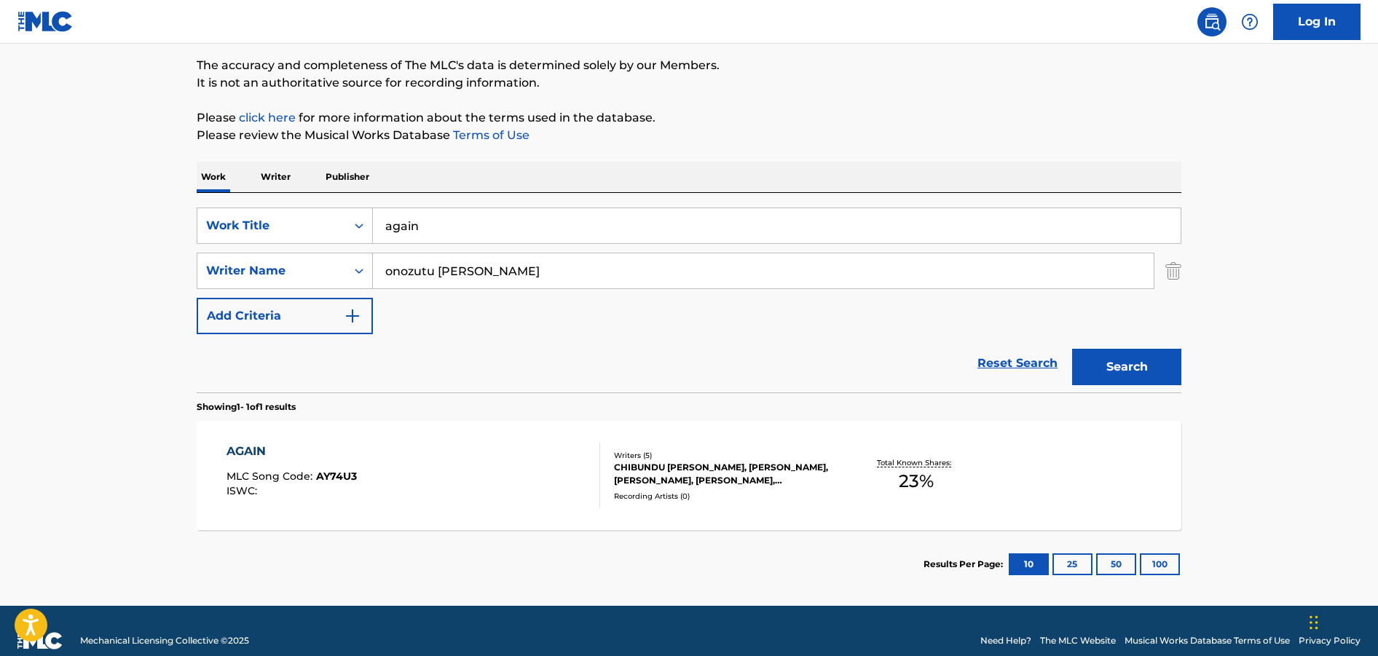
click at [717, 461] on div "CHIBUNDU [PERSON_NAME], [PERSON_NAME], [PERSON_NAME], [PERSON_NAME], [PERSON_NA…" at bounding box center [724, 474] width 220 height 26
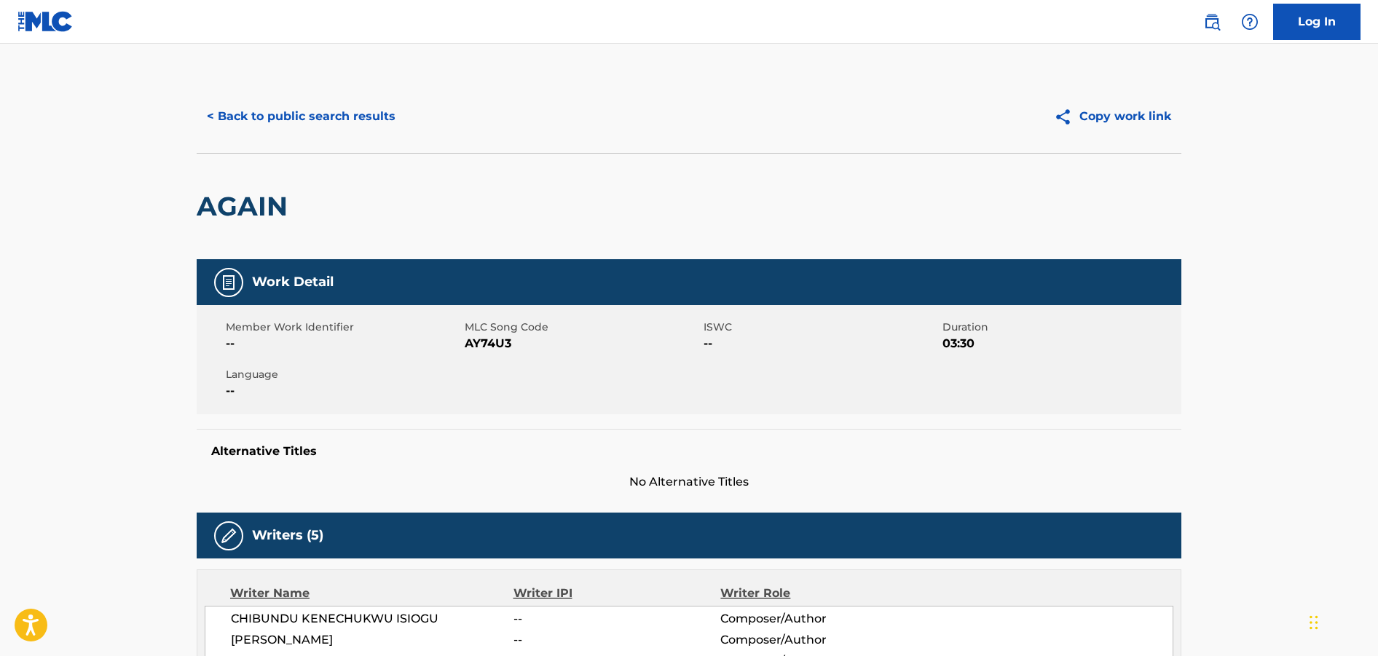
click at [229, 117] on button "< Back to public search results" at bounding box center [301, 116] width 209 height 36
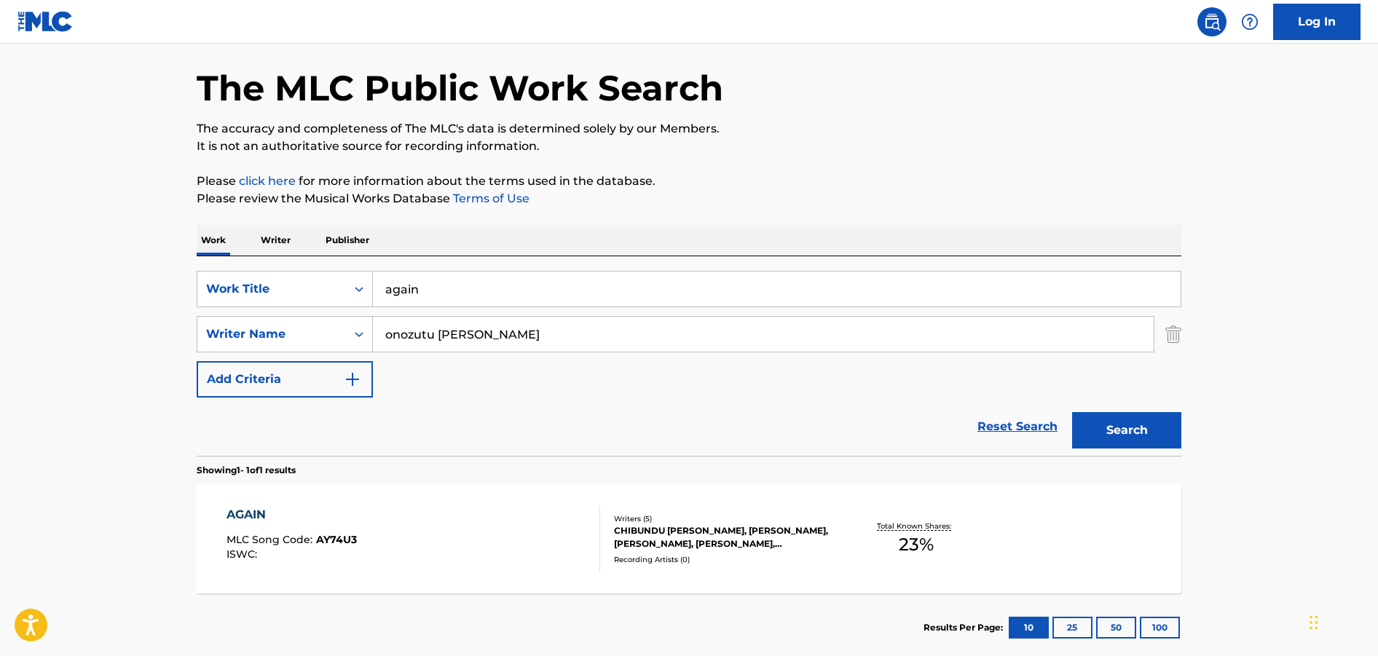
click at [496, 287] on input "again" at bounding box center [777, 289] width 808 height 35
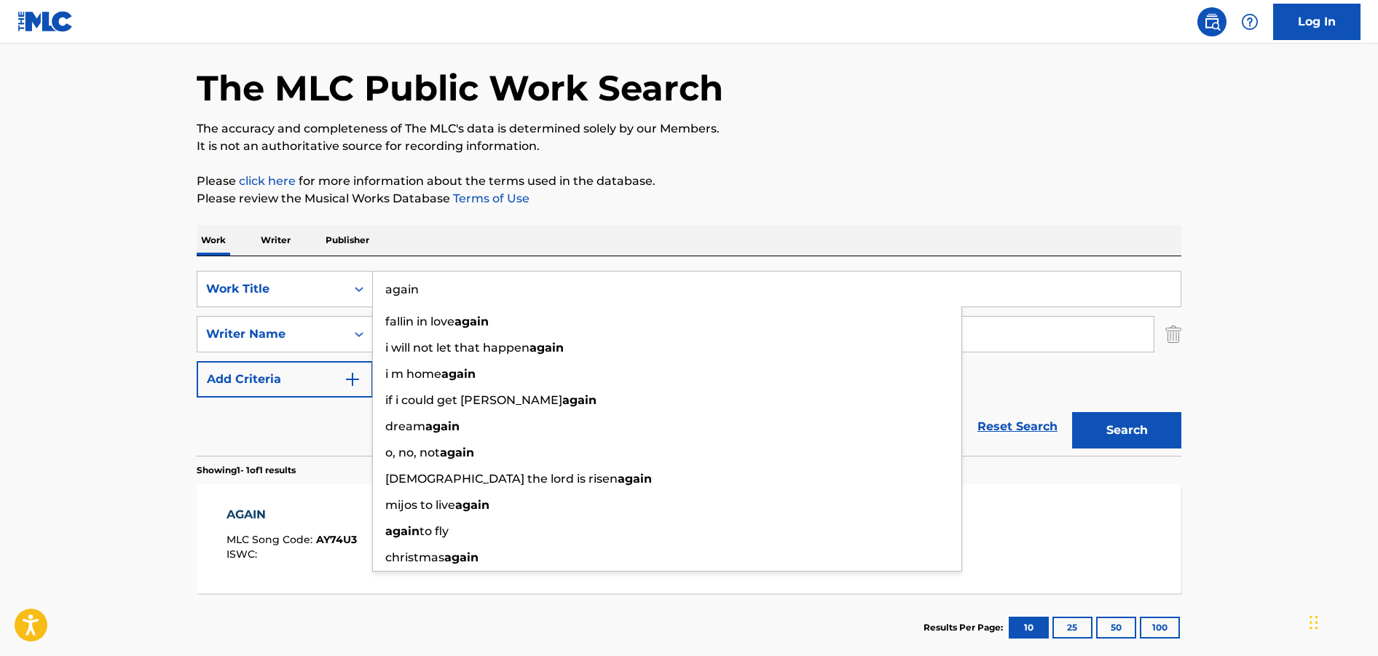
click at [496, 287] on input "again" at bounding box center [777, 289] width 808 height 35
paste input "BAD TILL ETERNITY"
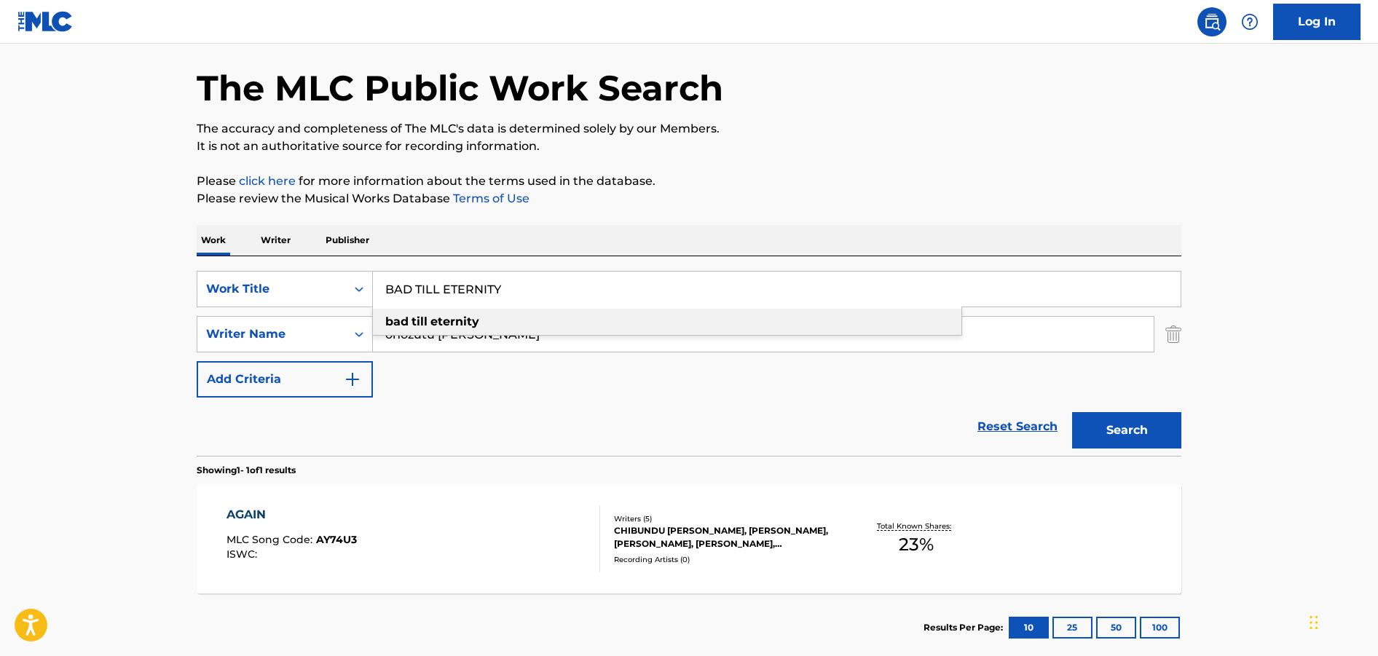
click at [466, 313] on div "bad till eternity" at bounding box center [667, 322] width 589 height 26
type input "bad till eternity"
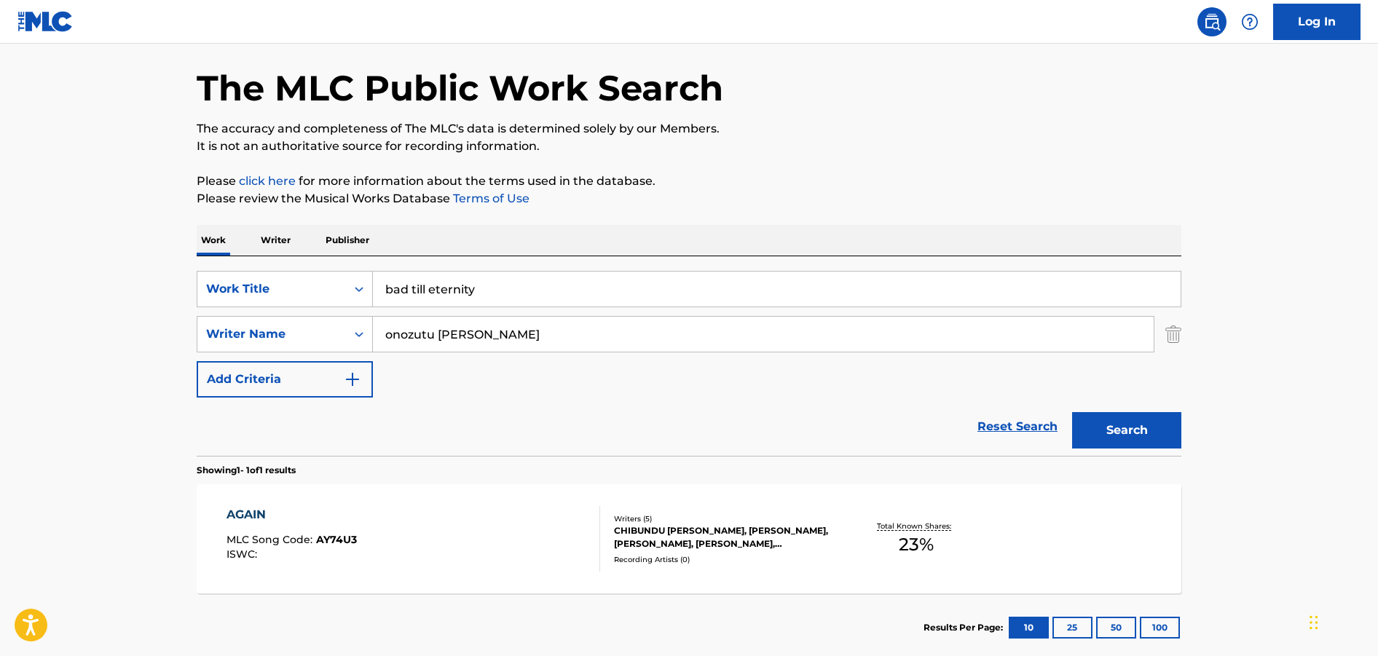
click at [1102, 418] on button "Search" at bounding box center [1126, 430] width 109 height 36
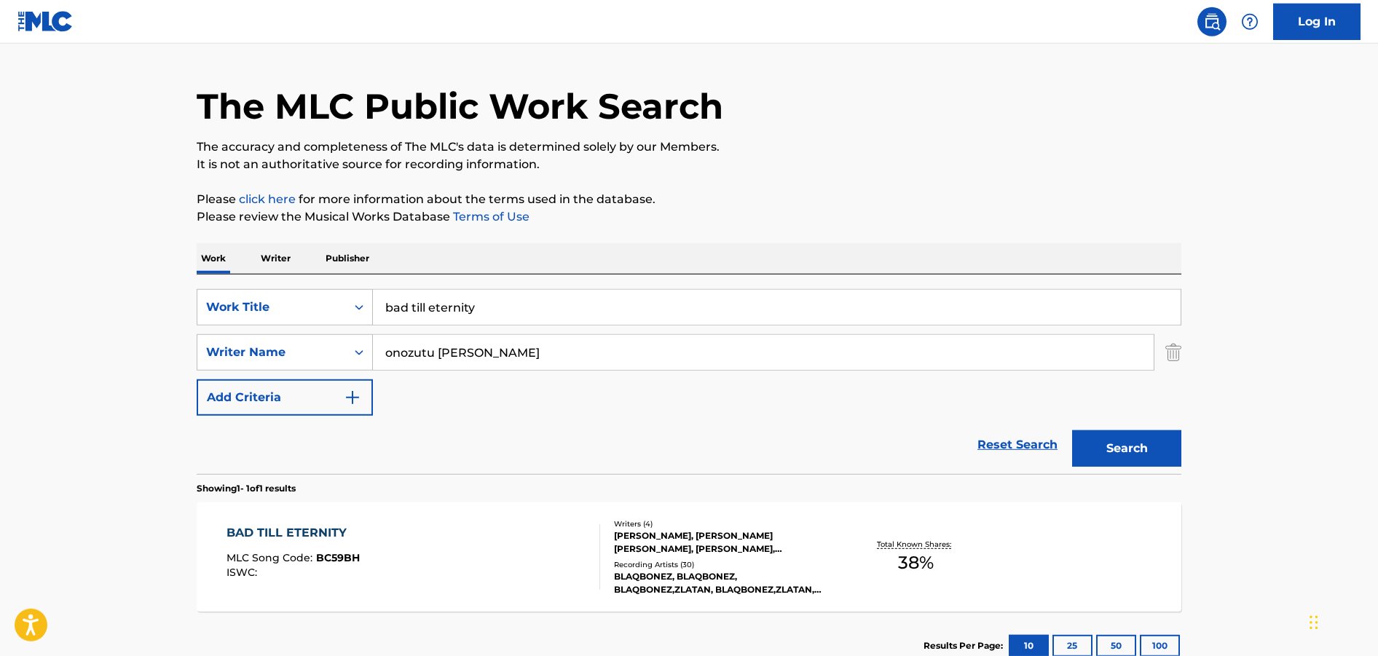
scroll to position [82, 0]
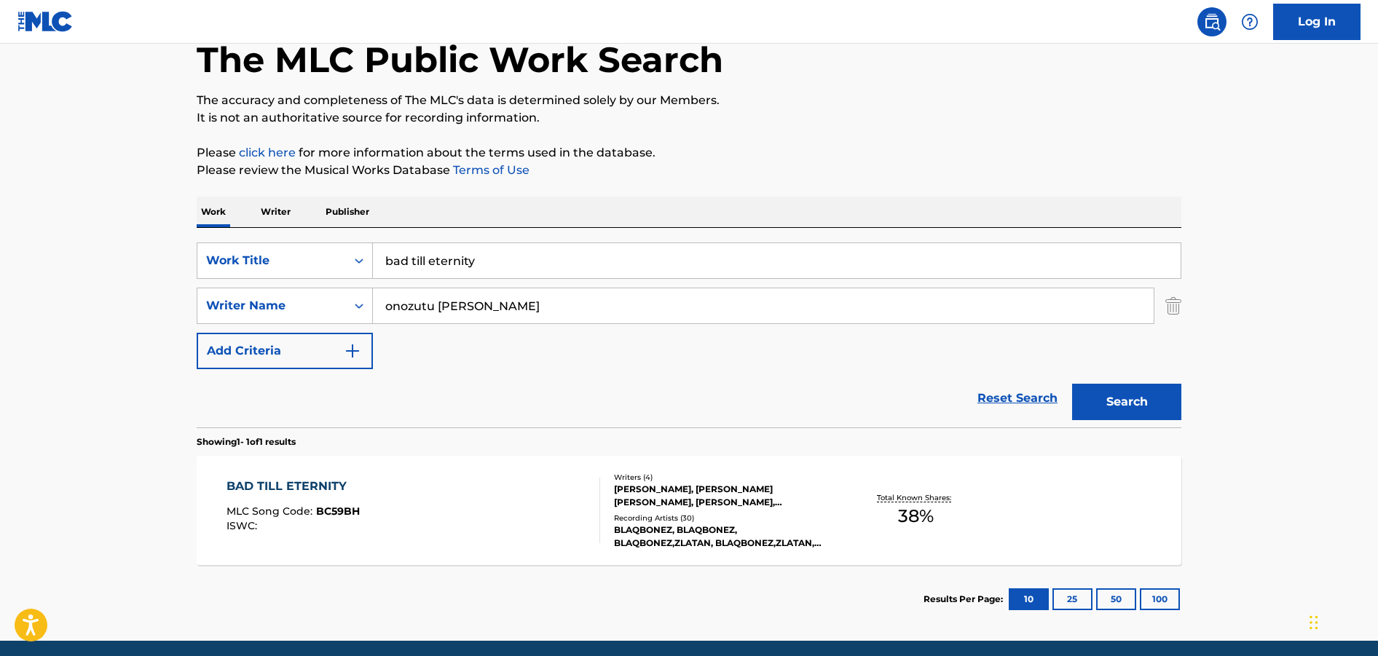
click at [701, 538] on div "BLAQBONEZ, BLAQBONEZ, BLAQBONEZ,ZLATAN, BLAQBONEZ,ZLATAN, BLAQBONEZ" at bounding box center [724, 537] width 220 height 26
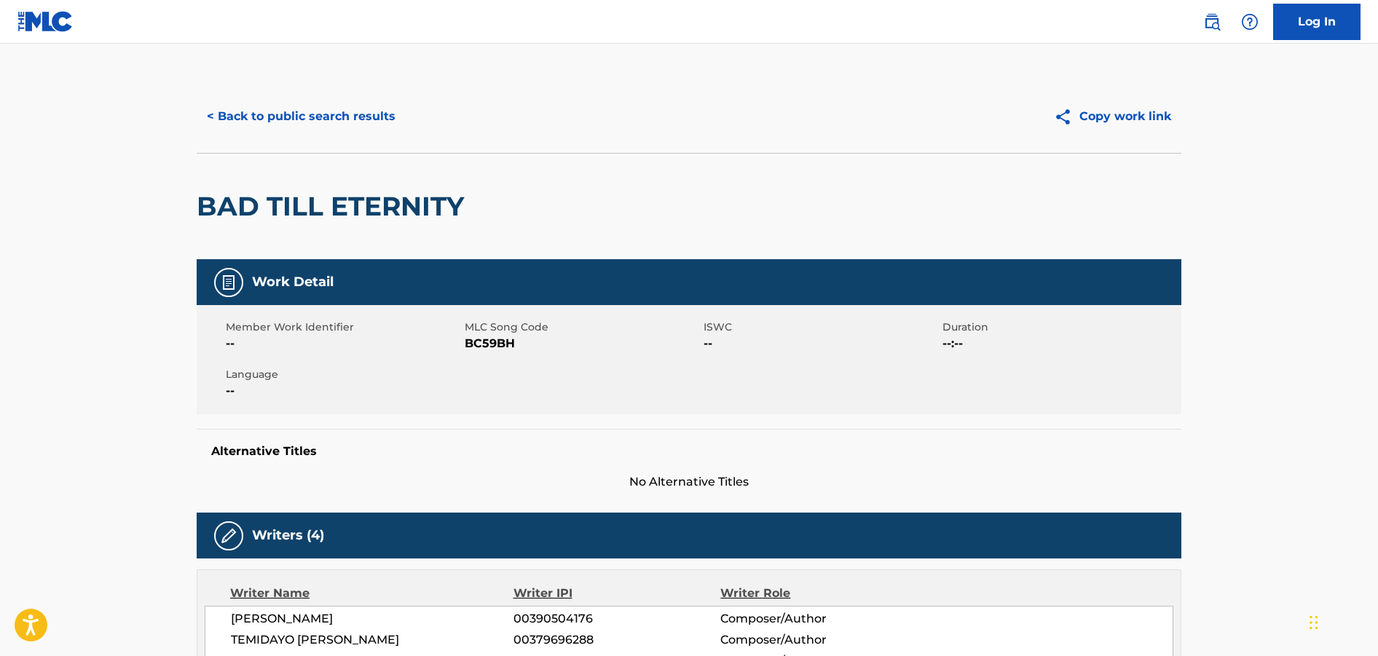
click at [247, 107] on button "< Back to public search results" at bounding box center [301, 116] width 209 height 36
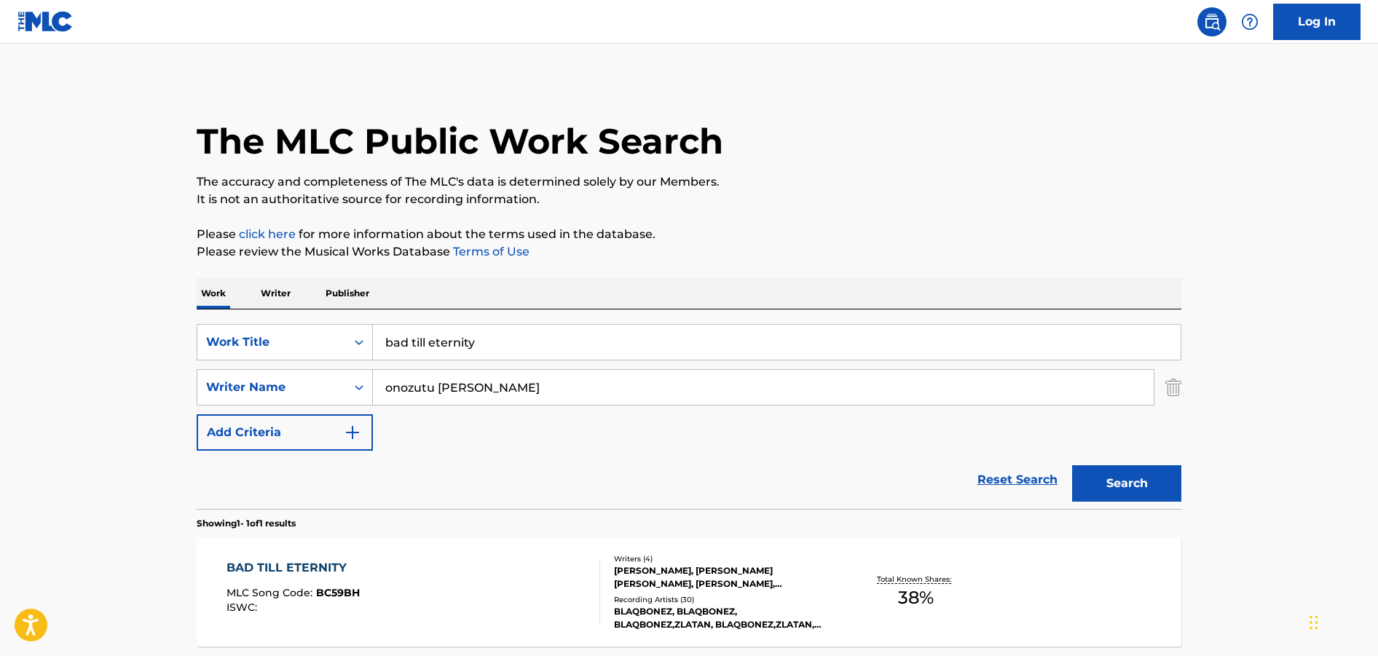
scroll to position [53, 0]
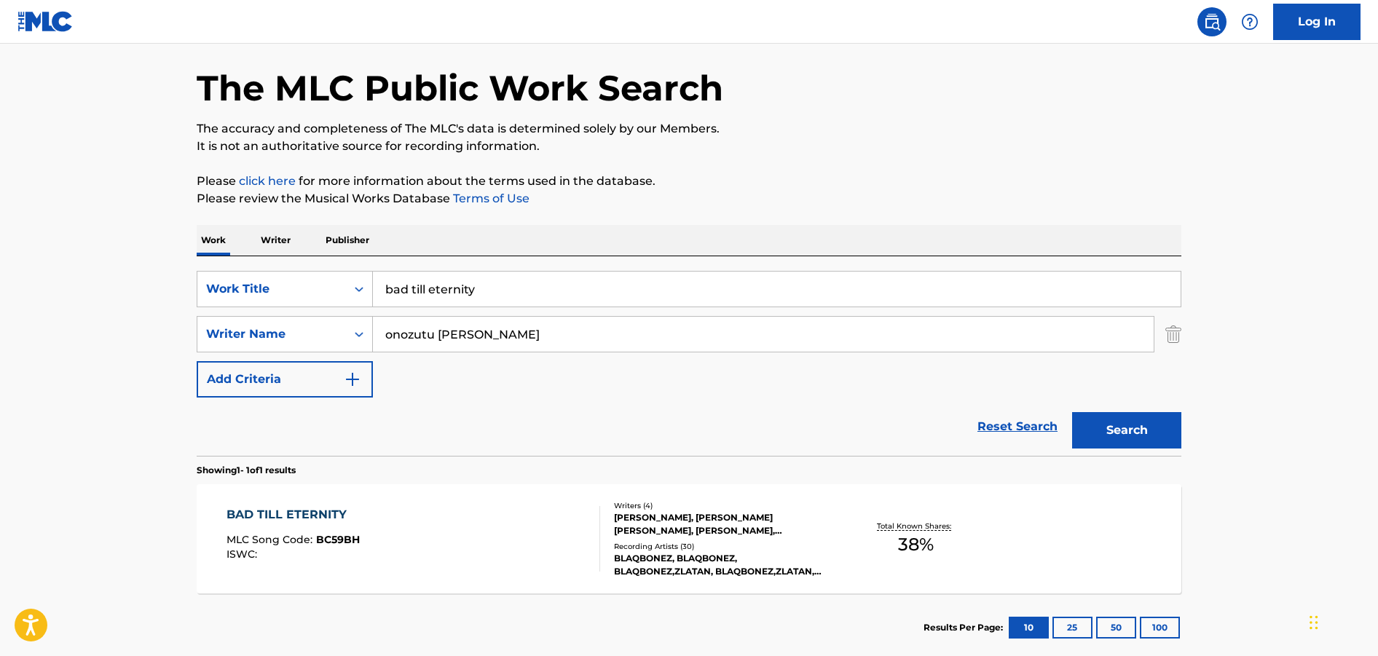
click at [484, 292] on input "bad till eternity" at bounding box center [777, 289] width 808 height 35
paste input "[PERSON_NAME]"
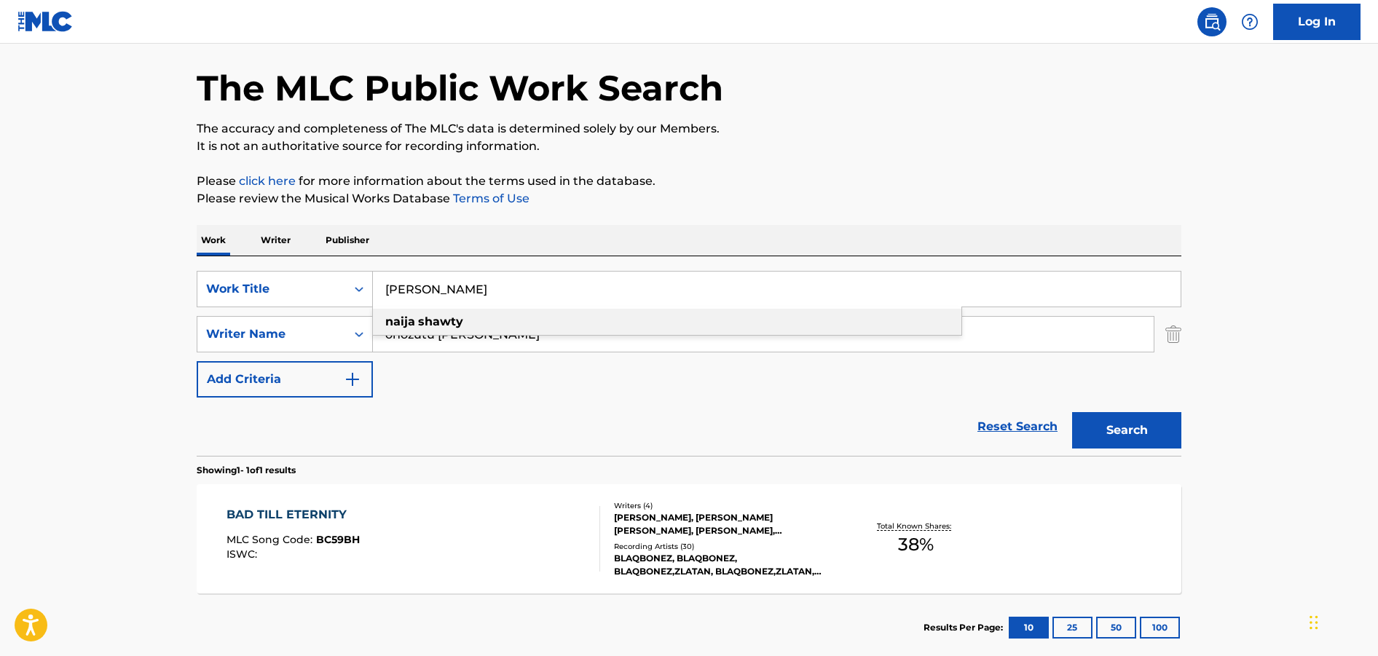
click at [468, 316] on div "[PERSON_NAME]" at bounding box center [667, 322] width 589 height 26
type input "[PERSON_NAME]"
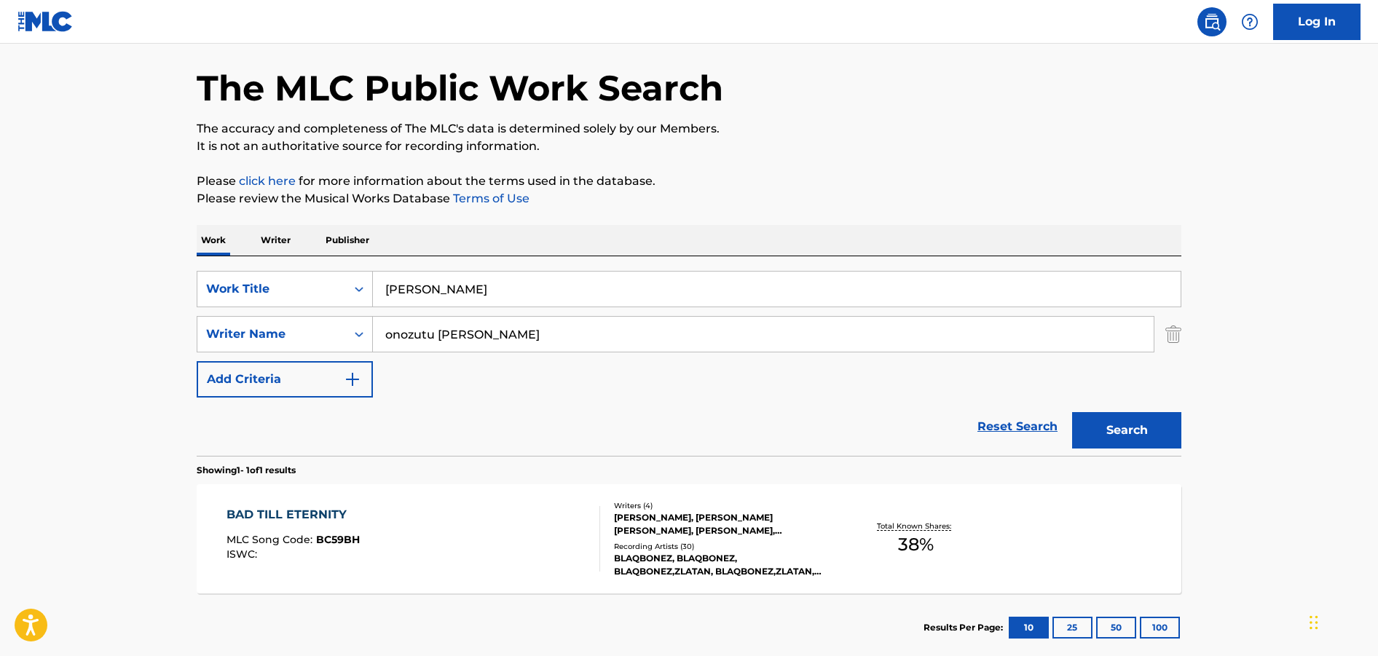
click at [1104, 423] on button "Search" at bounding box center [1126, 430] width 109 height 36
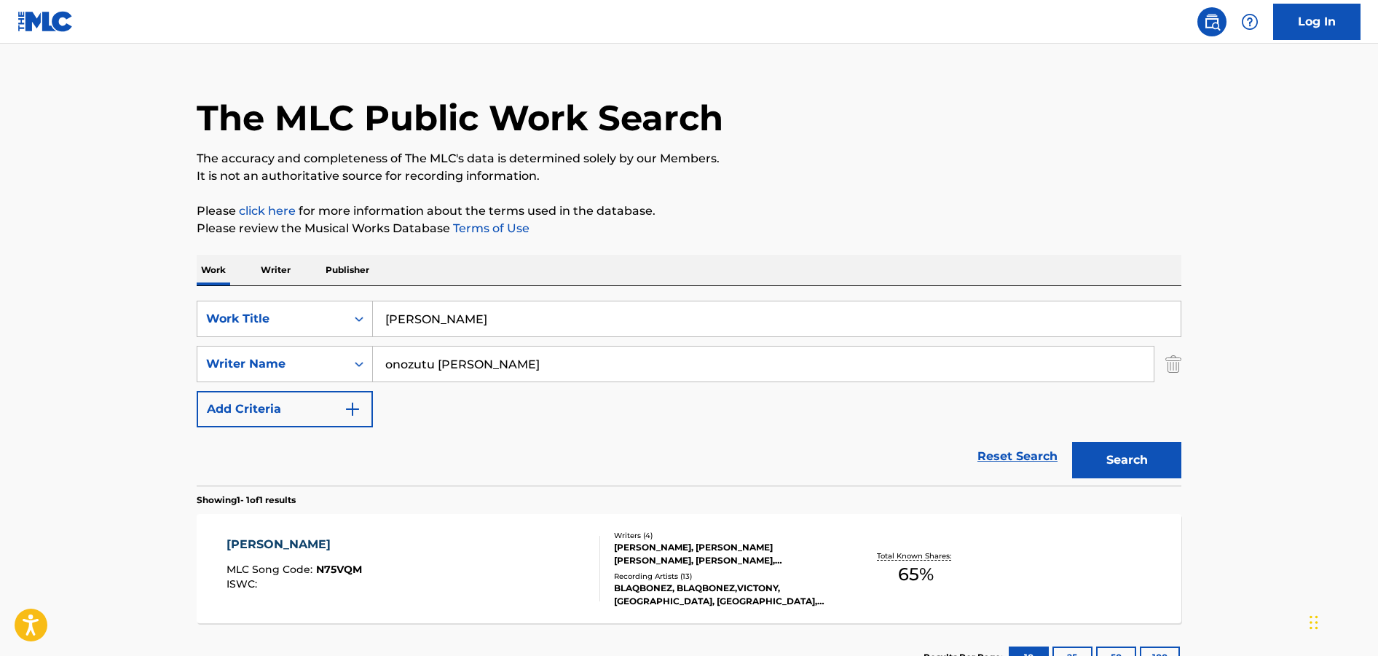
click at [730, 541] on div "[PERSON_NAME], [PERSON_NAME] [PERSON_NAME], [PERSON_NAME], [PERSON_NAME]" at bounding box center [724, 554] width 220 height 26
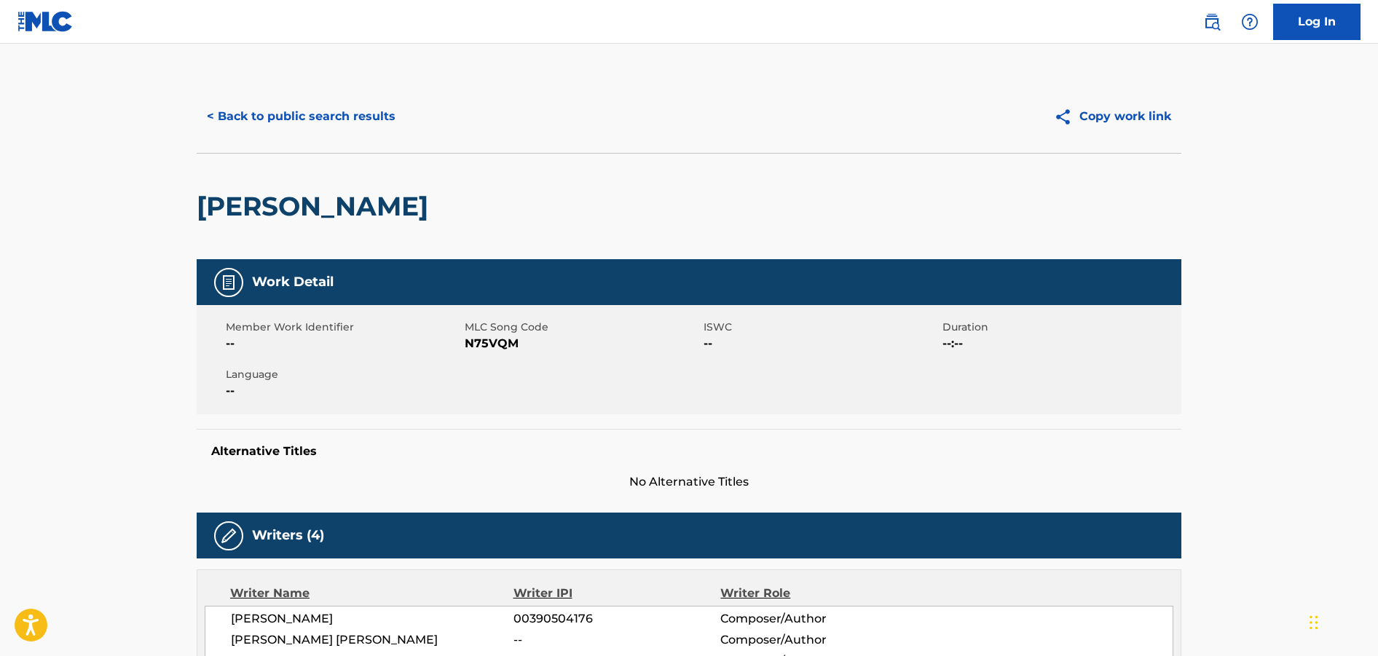
click at [266, 106] on button "< Back to public search results" at bounding box center [301, 116] width 209 height 36
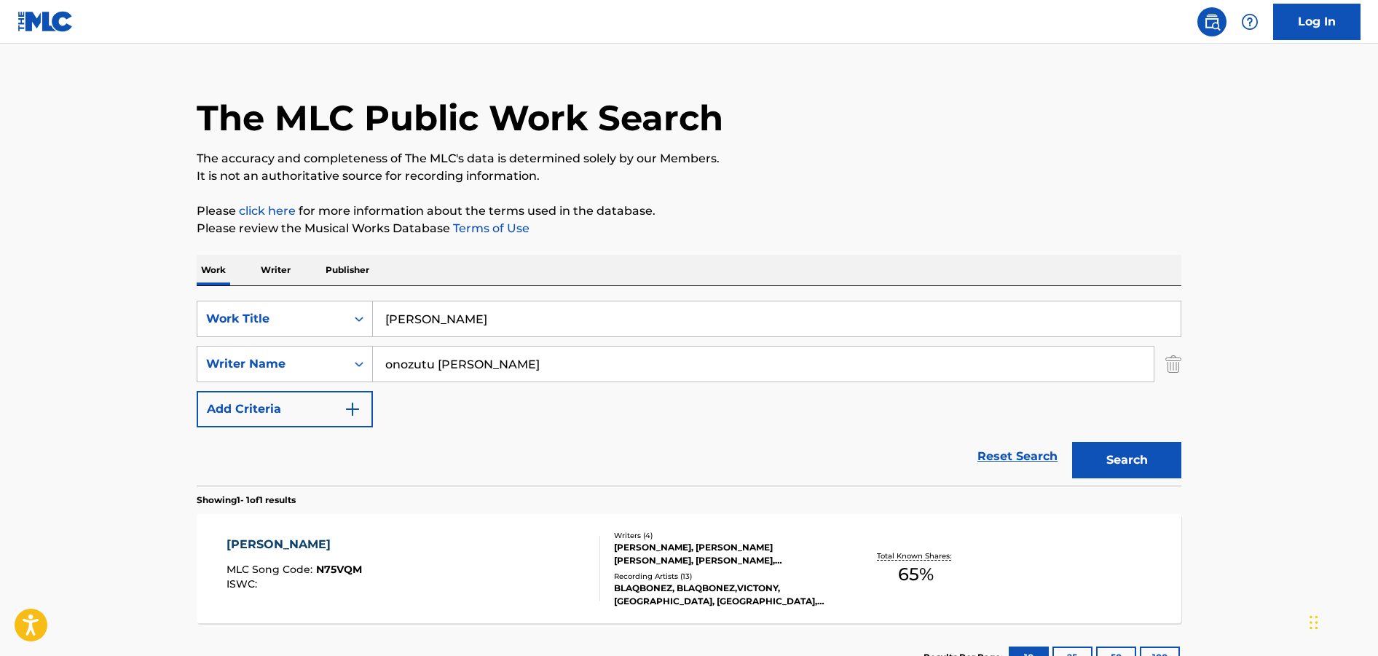
drag, startPoint x: 532, startPoint y: 326, endPoint x: 539, endPoint y: 127, distance: 198.3
click at [541, 302] on input "[PERSON_NAME]" at bounding box center [777, 319] width 808 height 35
paste input "Innocenti"
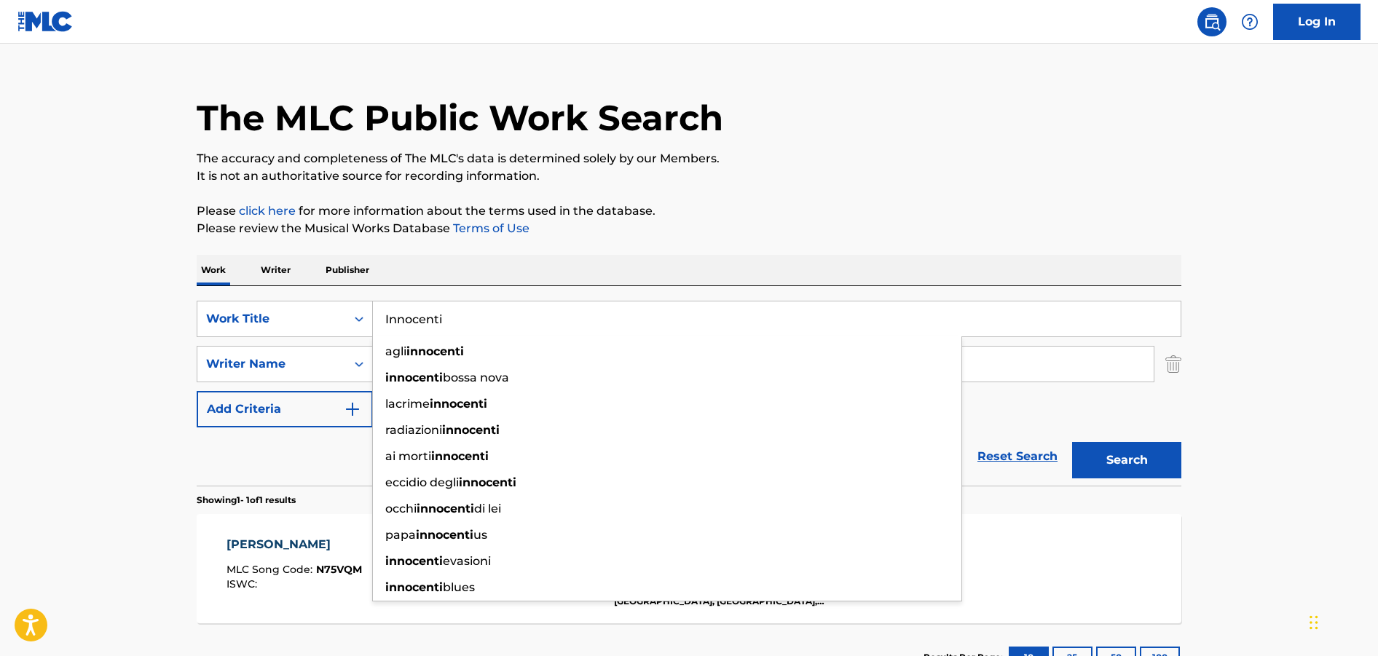
click at [1072, 442] on button "Search" at bounding box center [1126, 460] width 109 height 36
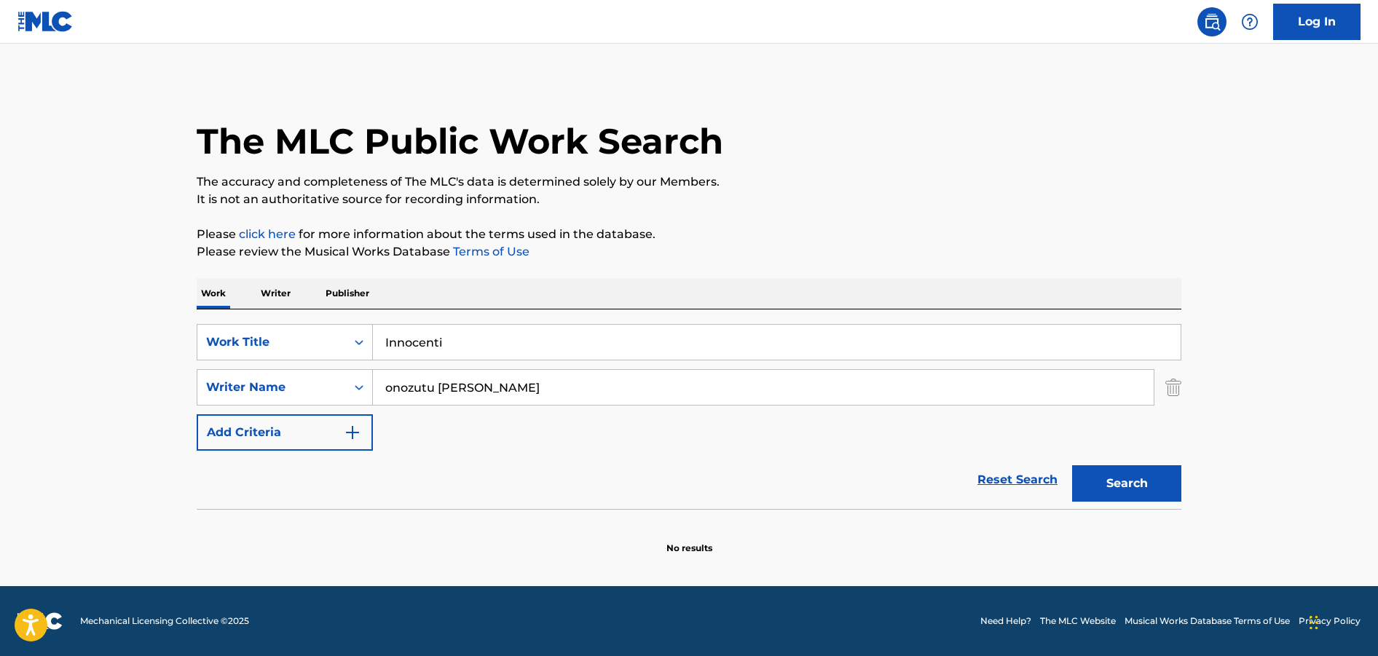
scroll to position [0, 0]
click at [691, 254] on p "Please review the Musical Works Database Terms of Use" at bounding box center [689, 251] width 985 height 17
drag, startPoint x: 510, startPoint y: 334, endPoint x: 549, endPoint y: 291, distance: 57.8
click at [549, 325] on input "Innocenti" at bounding box center [777, 342] width 808 height 35
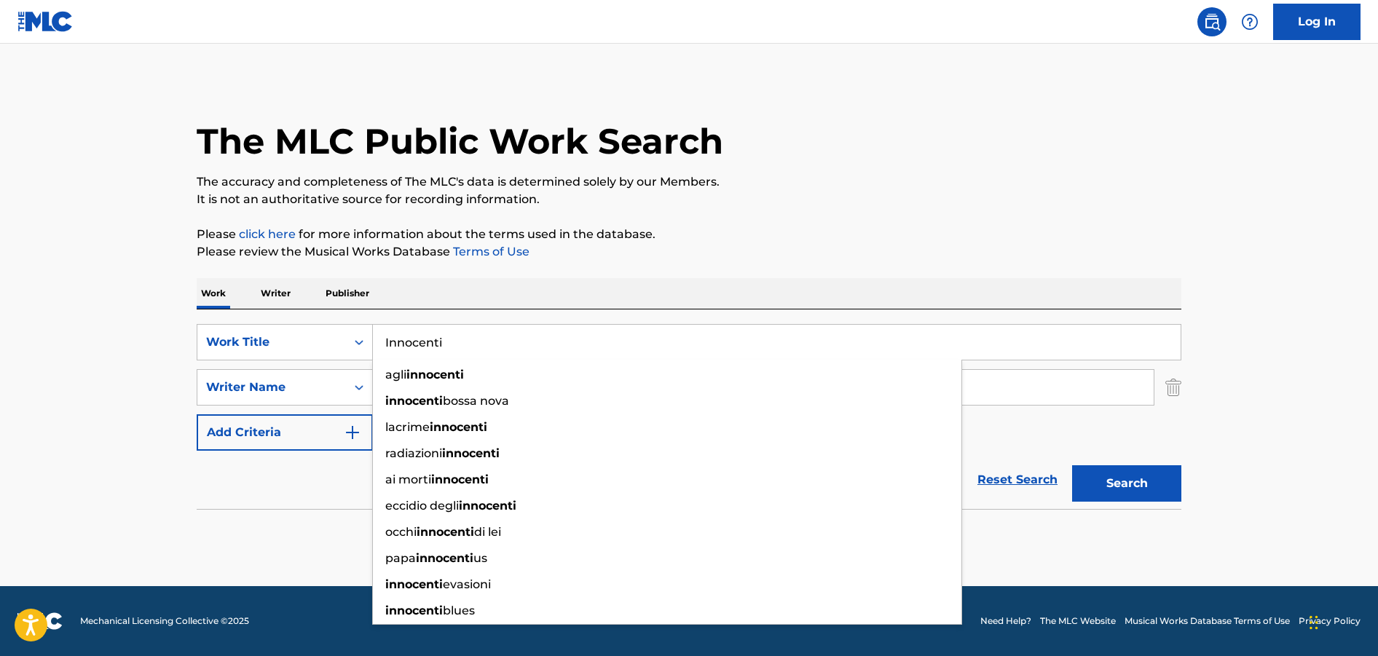
paste input "Shuu"
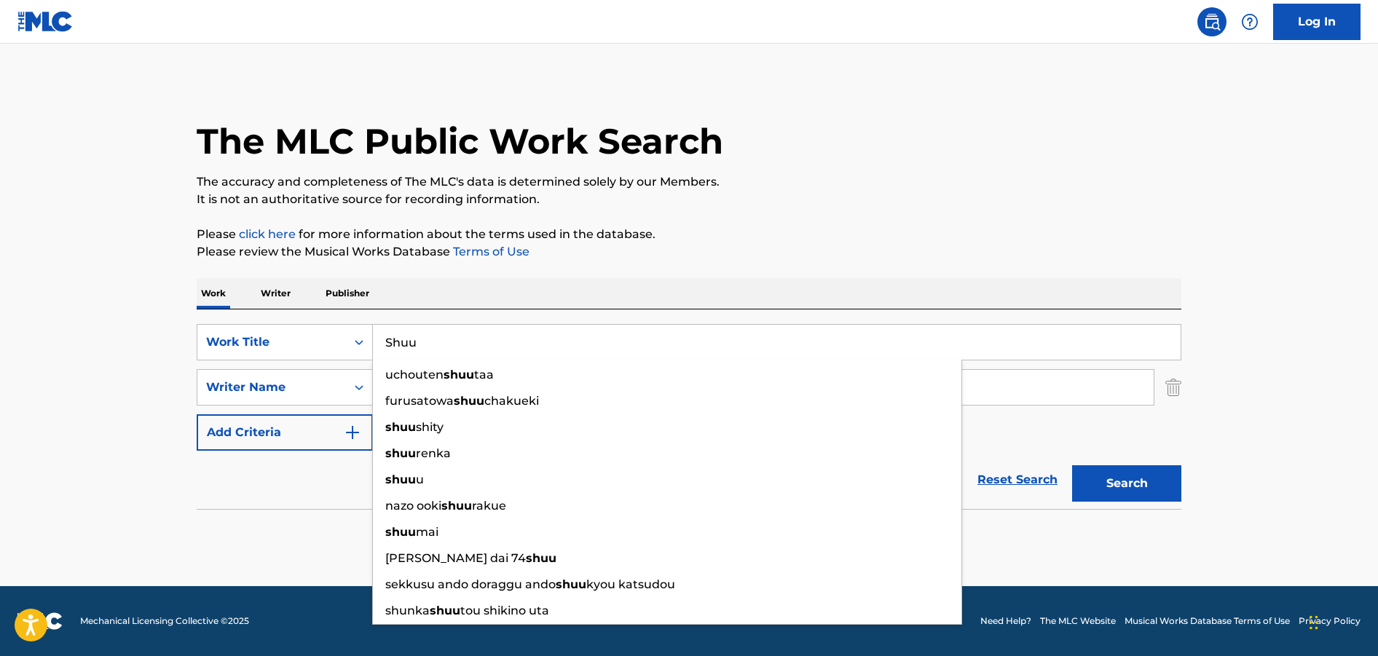
type input "Shuu"
click at [1072, 466] on button "Search" at bounding box center [1126, 484] width 109 height 36
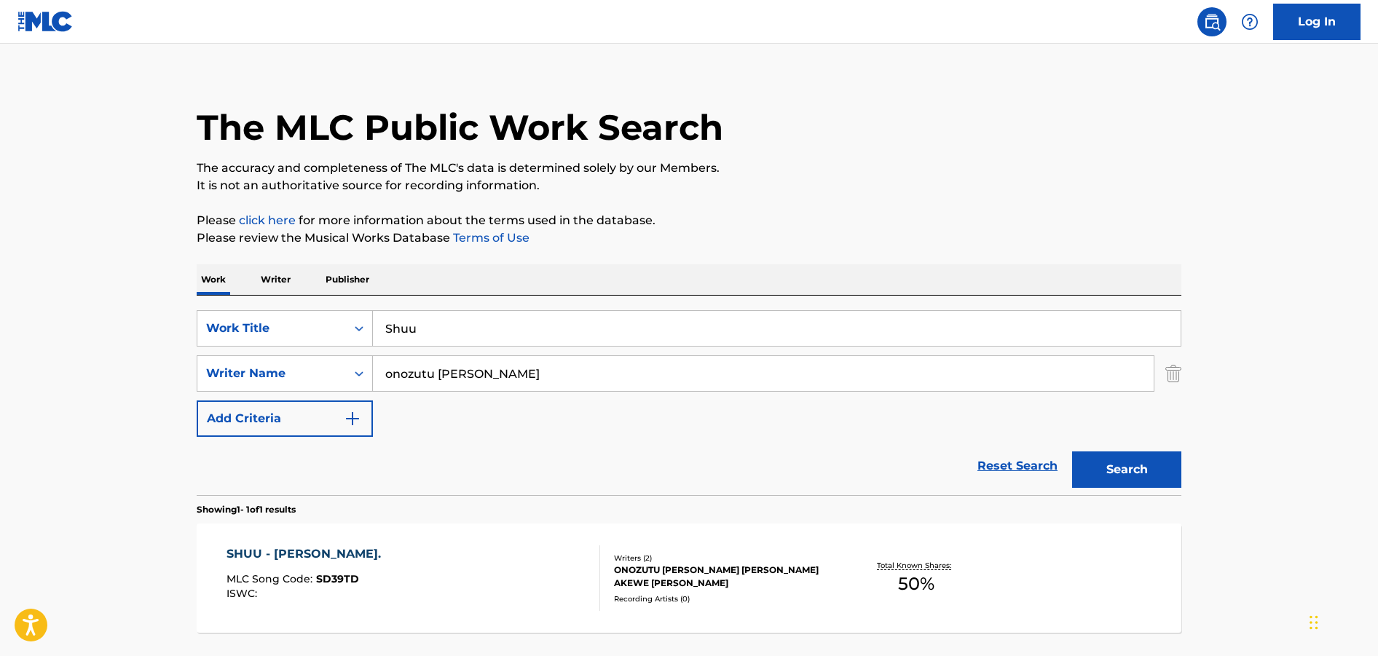
scroll to position [117, 0]
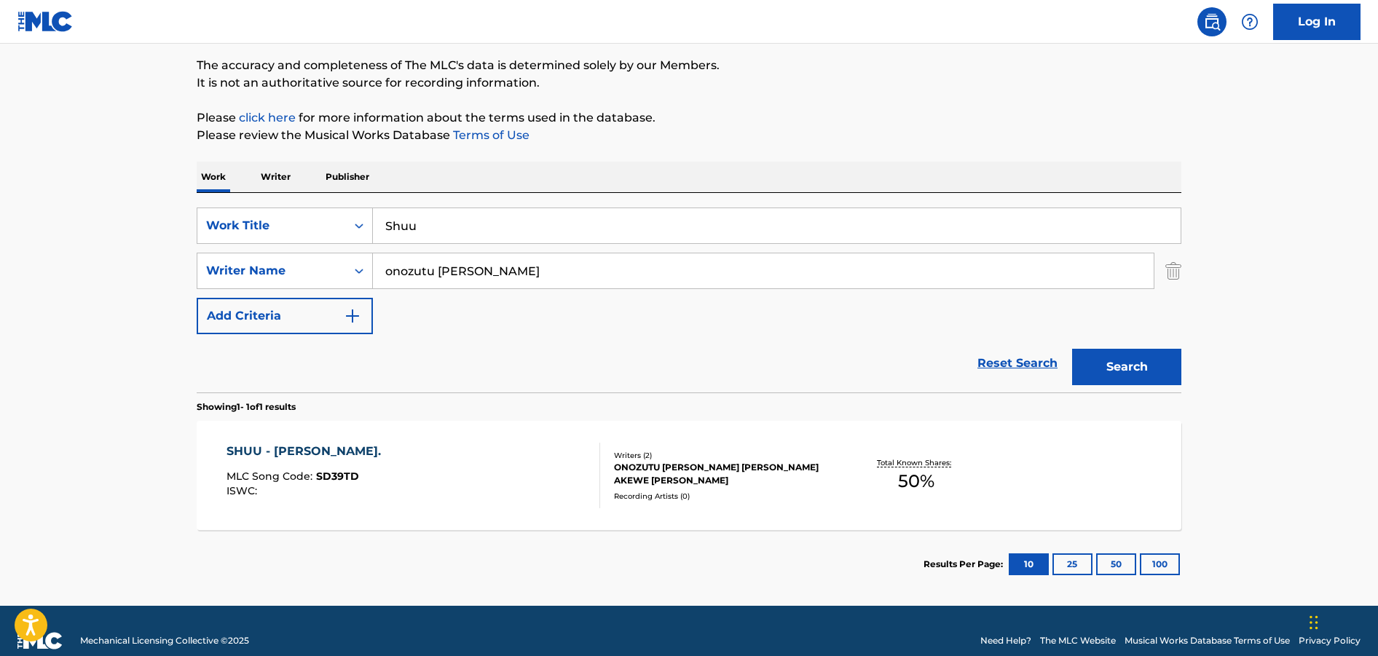
click at [663, 492] on div "Recording Artists ( 0 )" at bounding box center [724, 496] width 220 height 11
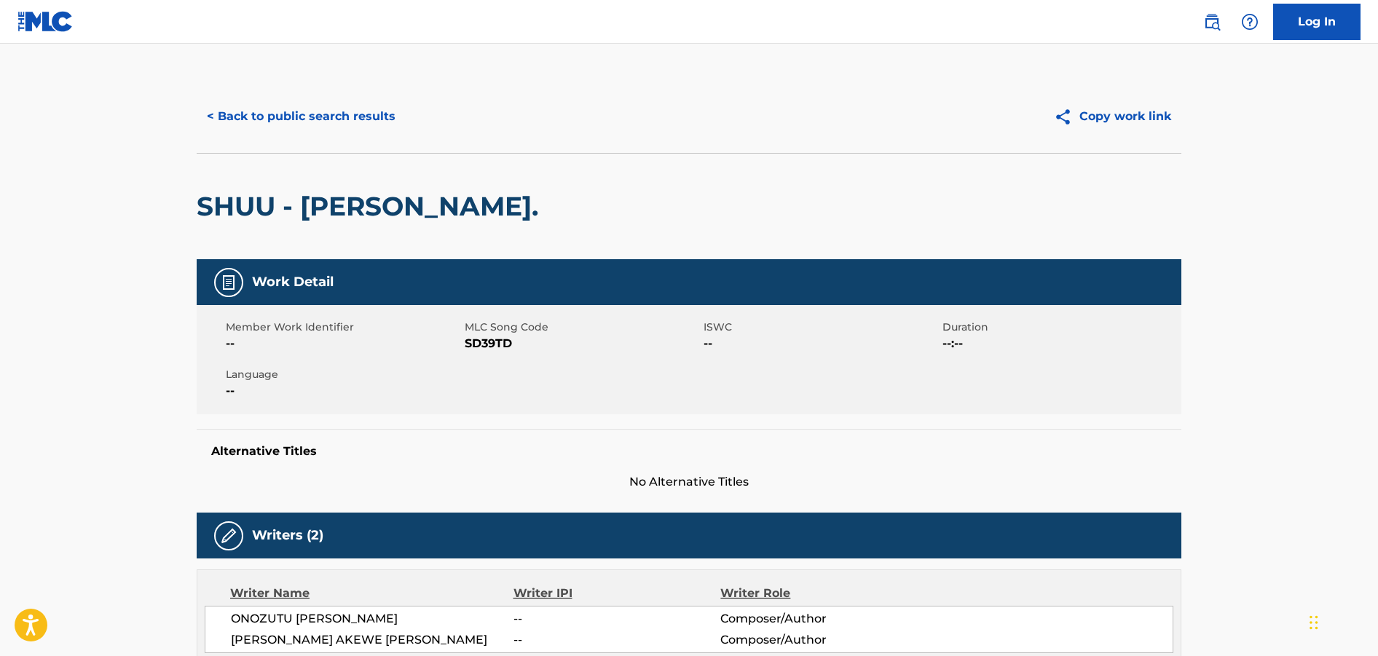
click at [273, 117] on button "< Back to public search results" at bounding box center [301, 116] width 209 height 36
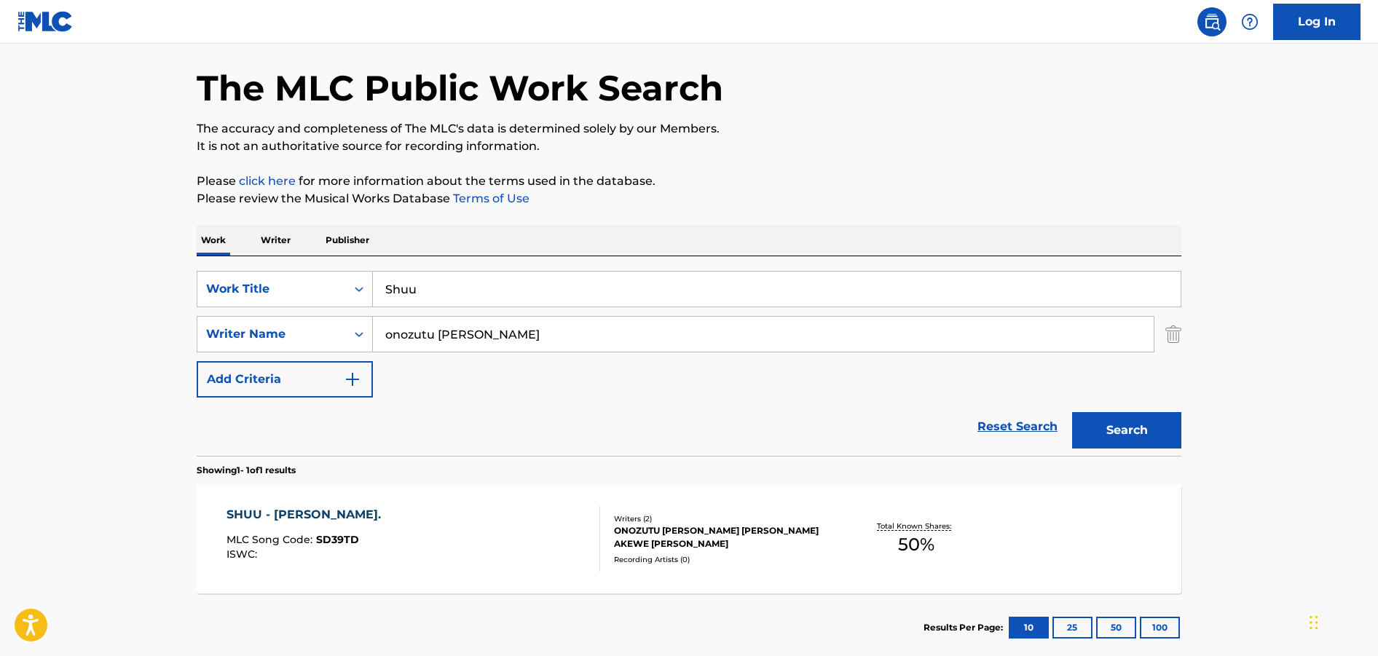
click at [433, 288] on input "Shuu" at bounding box center [777, 289] width 808 height 35
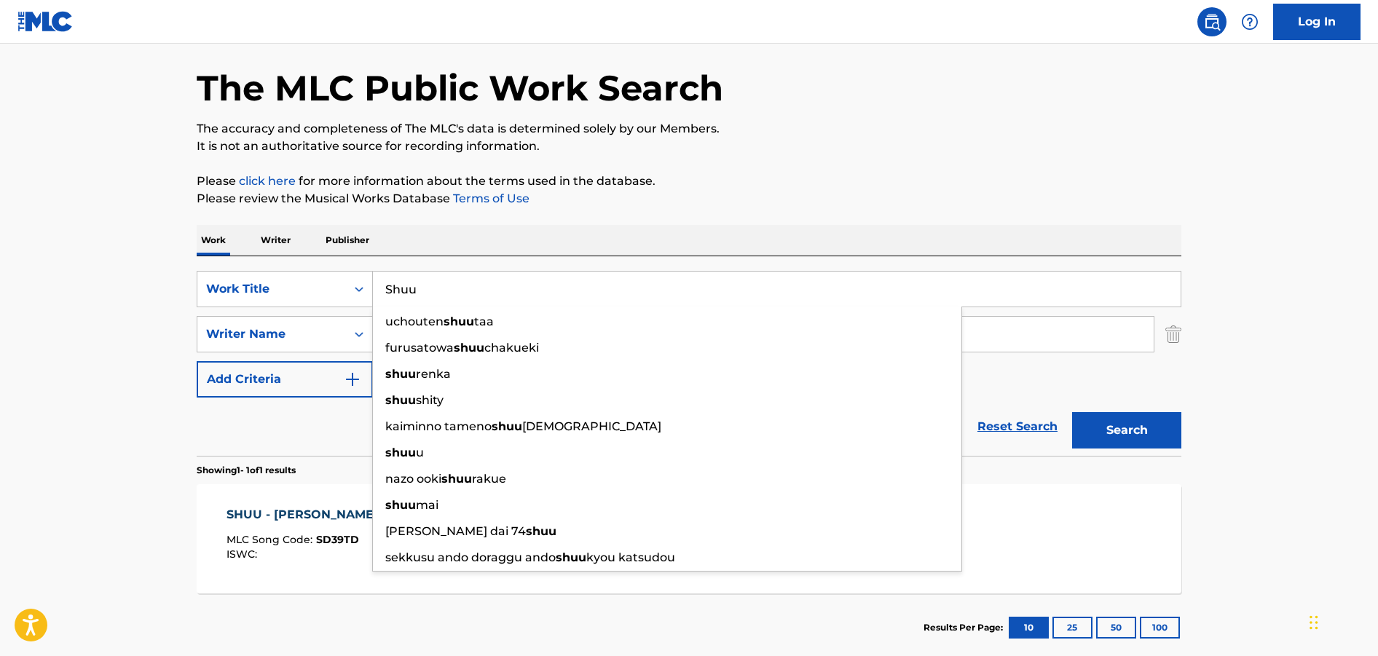
click at [433, 288] on input "Shuu" at bounding box center [777, 289] width 808 height 35
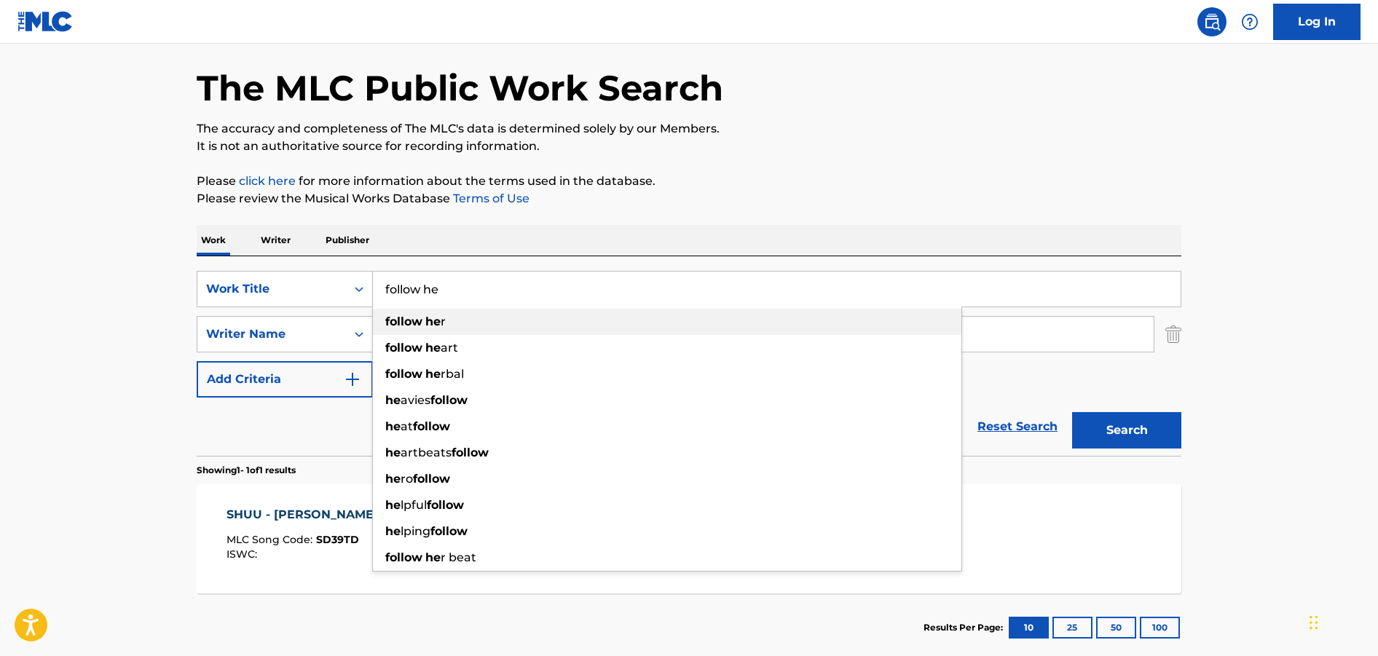
click at [442, 321] on div "follow he r" at bounding box center [667, 322] width 589 height 26
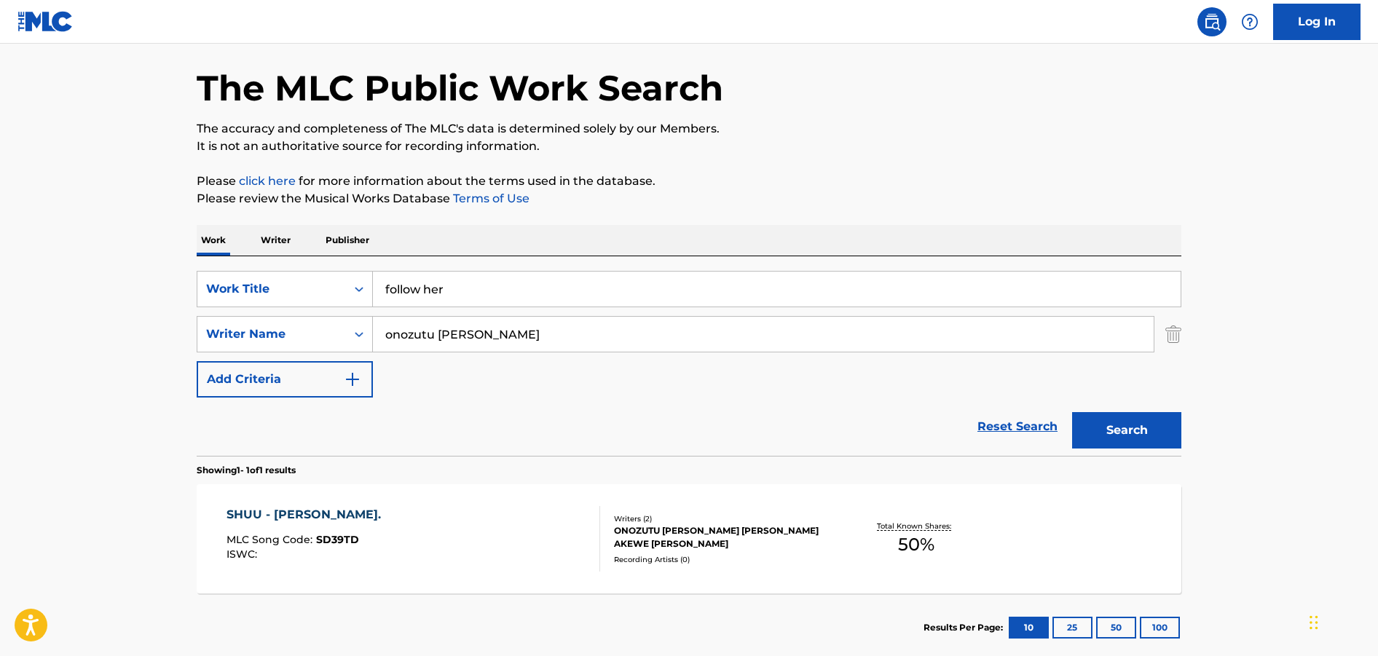
drag, startPoint x: 466, startPoint y: 275, endPoint x: 469, endPoint y: 256, distance: 18.6
click at [469, 272] on input "follow her" at bounding box center [777, 289] width 808 height 35
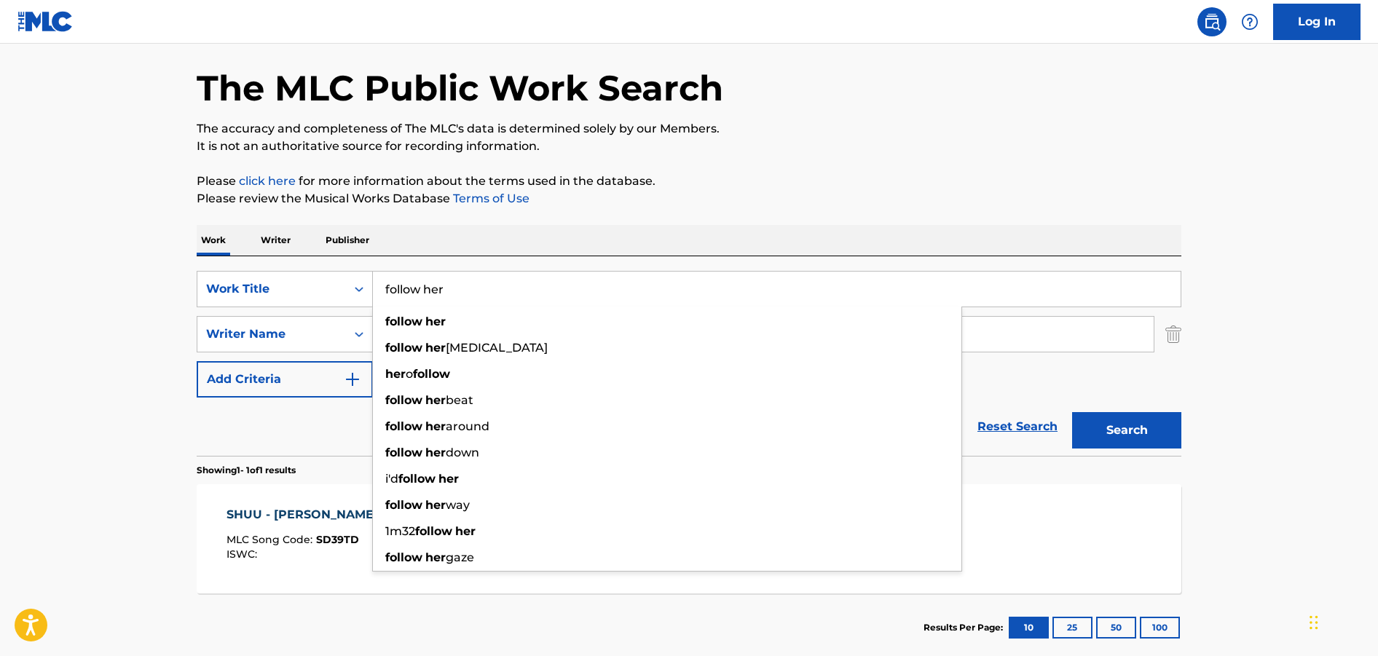
click at [642, 238] on div "Work Writer Publisher" at bounding box center [689, 240] width 985 height 31
drag, startPoint x: 507, startPoint y: 285, endPoint x: 531, endPoint y: 158, distance: 129.0
click at [531, 272] on input "follow her" at bounding box center [777, 289] width 808 height 35
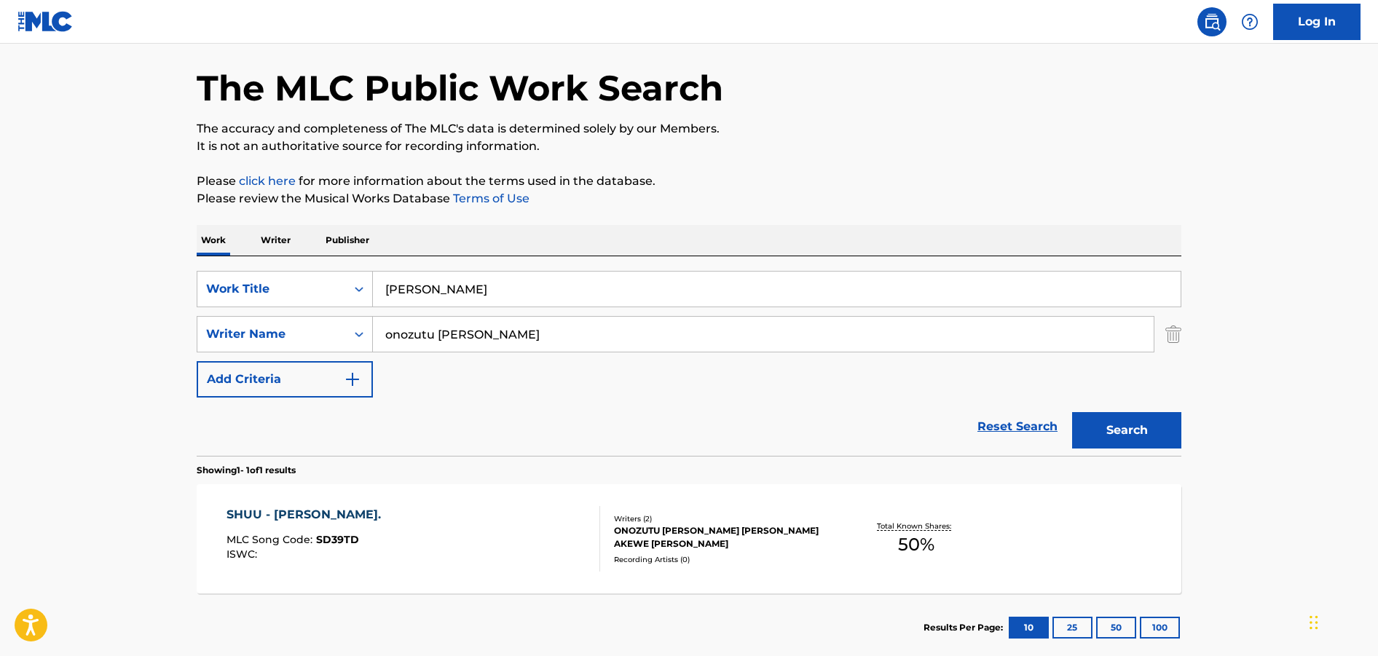
click at [482, 291] on input "[PERSON_NAME]" at bounding box center [777, 289] width 808 height 35
click at [570, 256] on div "SearchWithCriteria15879ddb-6d80-4826-9e33-6cf445867f56 Work Title [PERSON_NAME]…" at bounding box center [689, 356] width 985 height 200
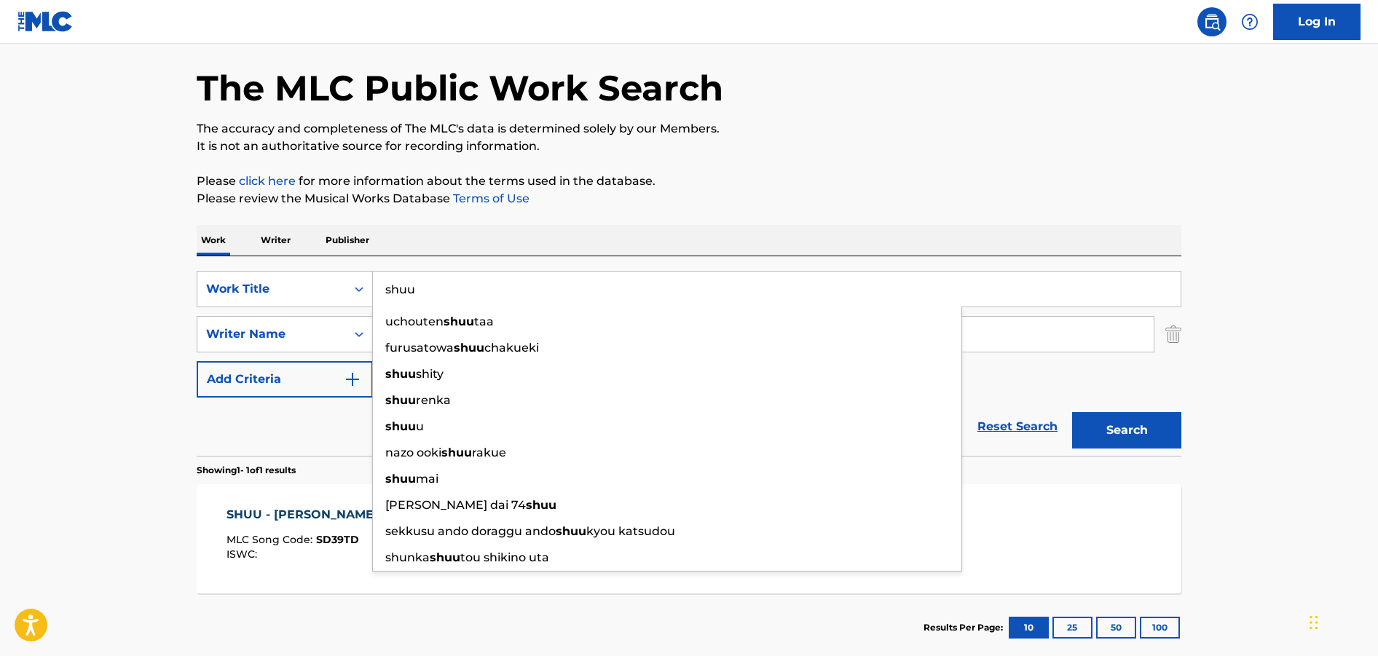
type input "shuu"
click at [930, 137] on p "The accuracy and completeness of The MLC's data is determined solely by our Mem…" at bounding box center [689, 128] width 985 height 17
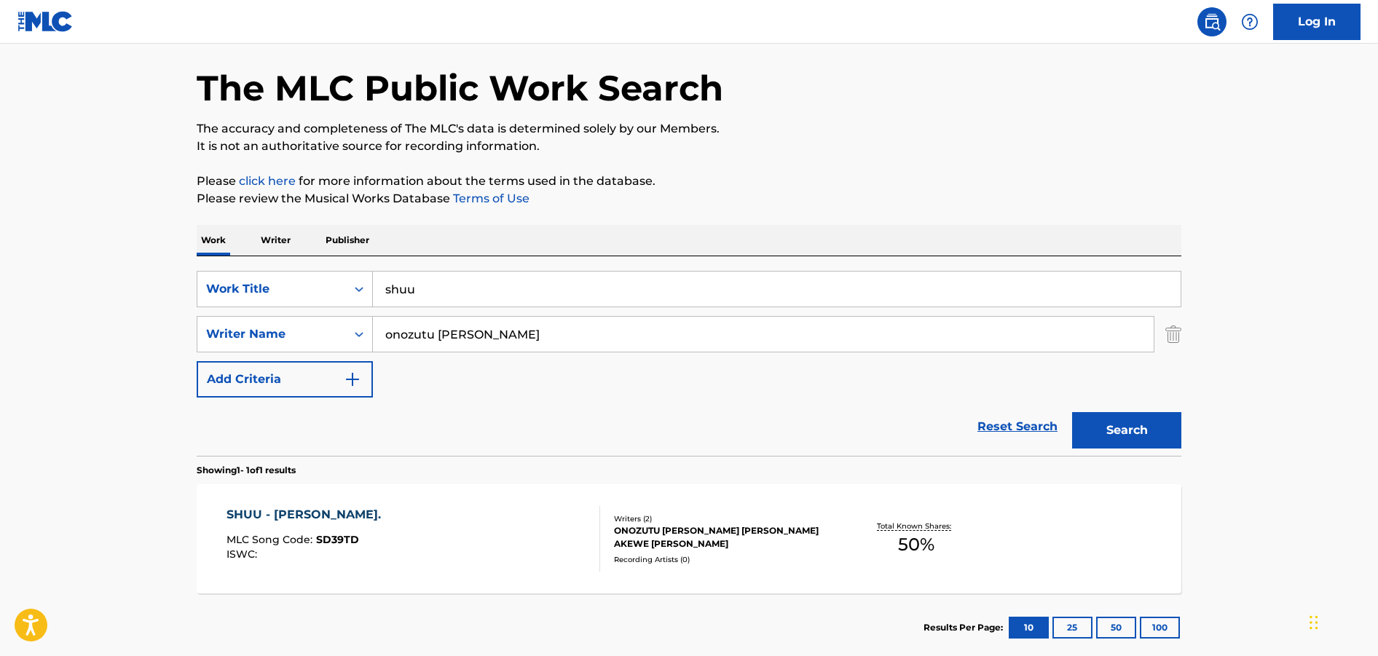
click at [1109, 422] on button "Search" at bounding box center [1126, 430] width 109 height 36
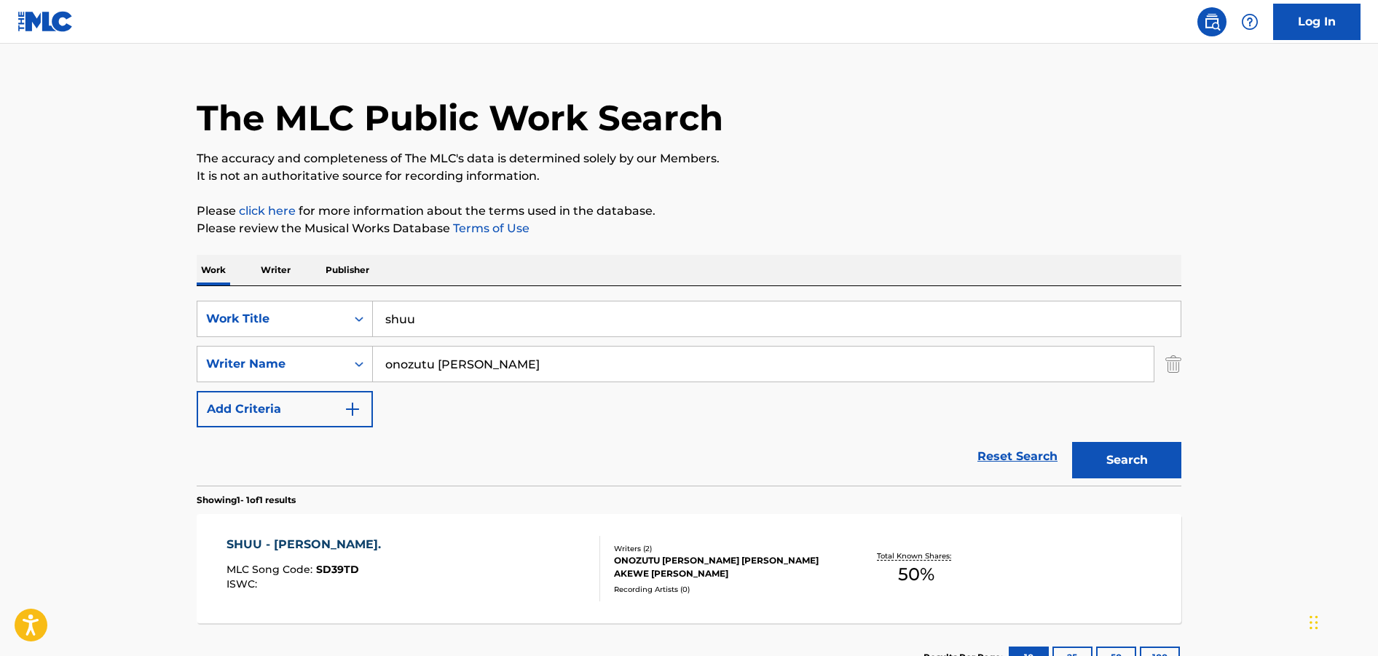
click at [652, 554] on div "Writers ( 2 )" at bounding box center [724, 548] width 220 height 11
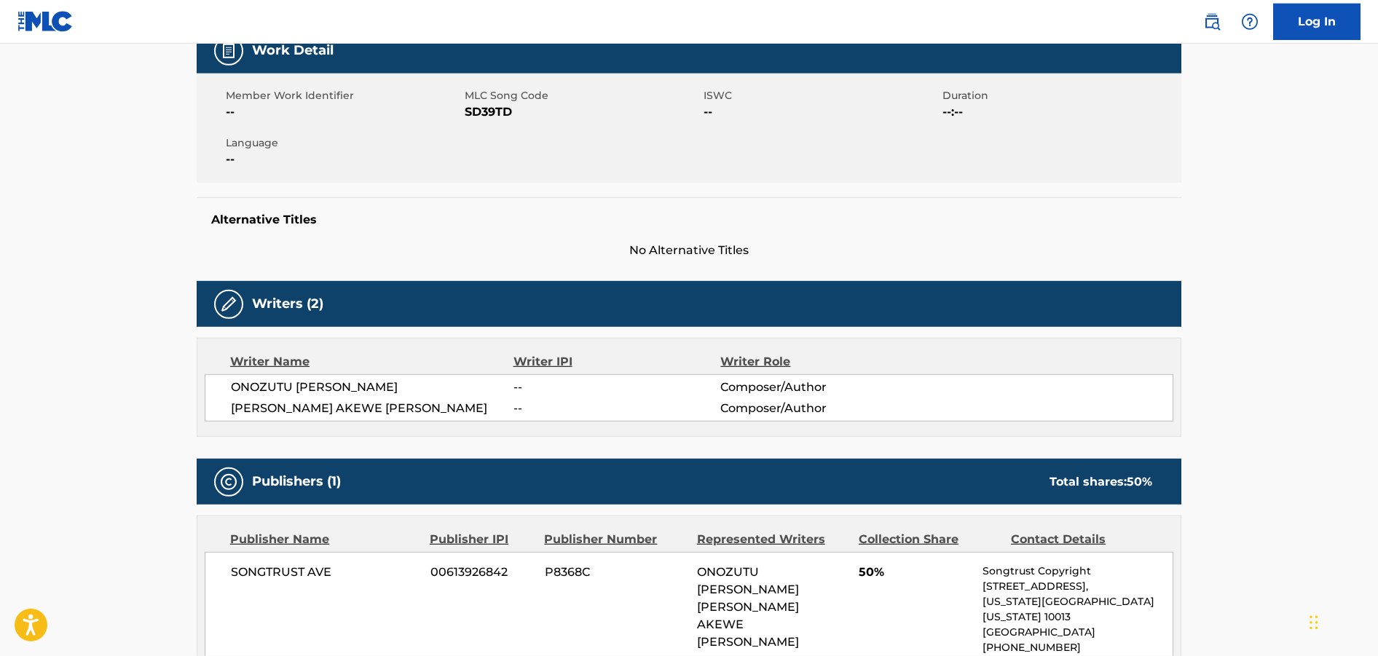
scroll to position [231, 0]
